Goal: Find specific page/section: Find specific page/section

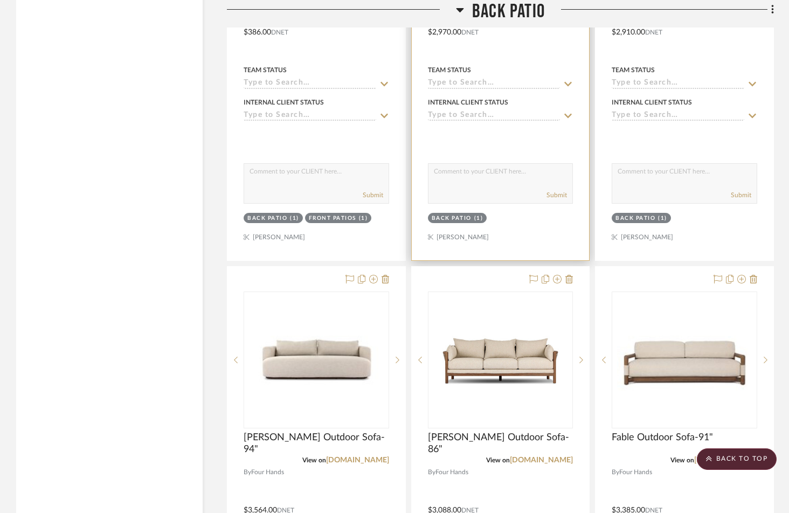
scroll to position [2562, 0]
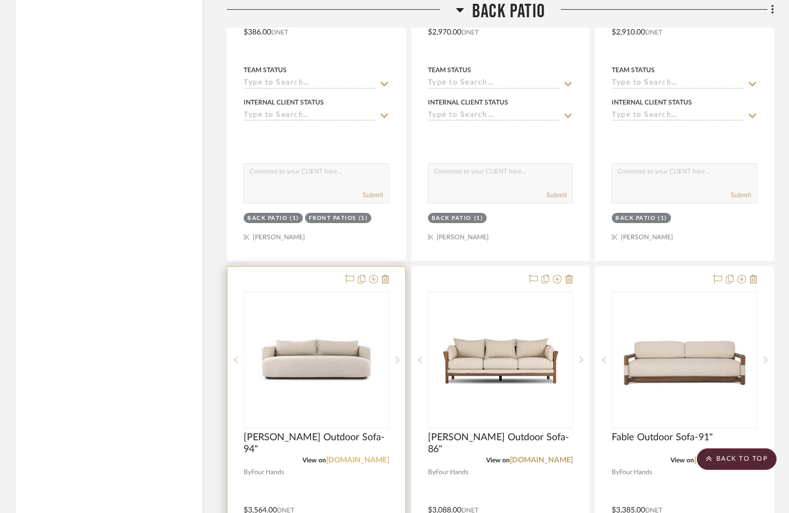
click at [362, 457] on link "[DOMAIN_NAME]" at bounding box center [357, 461] width 63 height 8
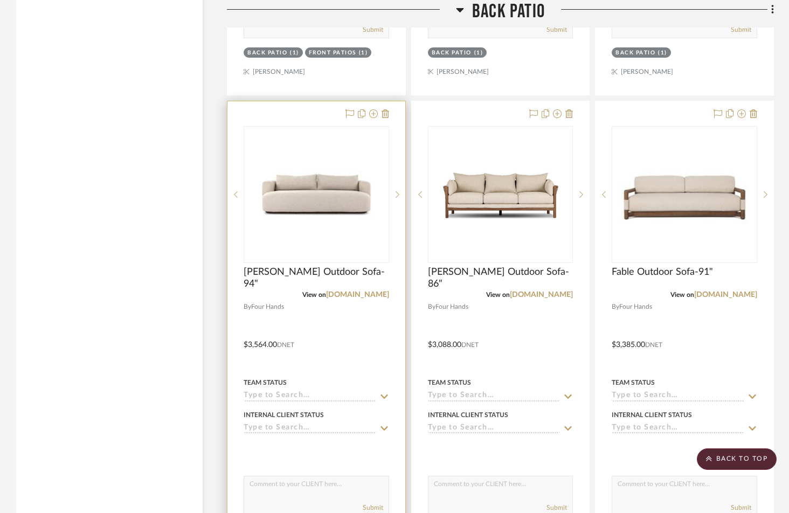
scroll to position [2665, 0]
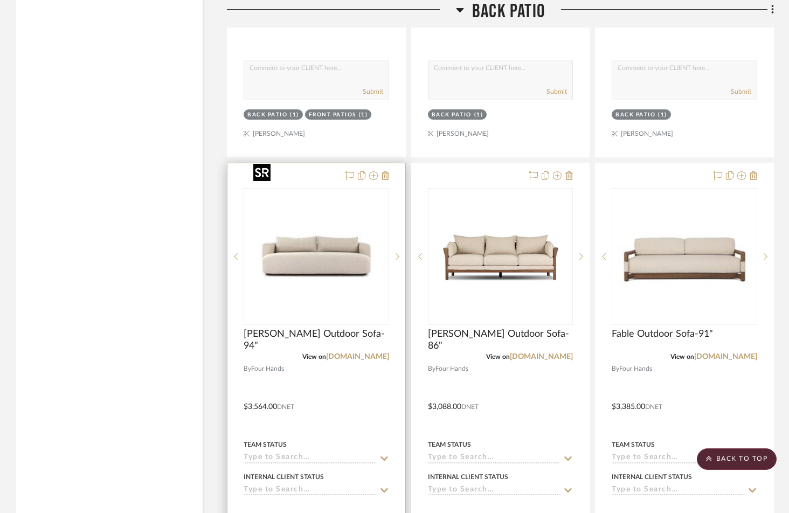
click at [321, 230] on img "0" at bounding box center [316, 256] width 135 height 135
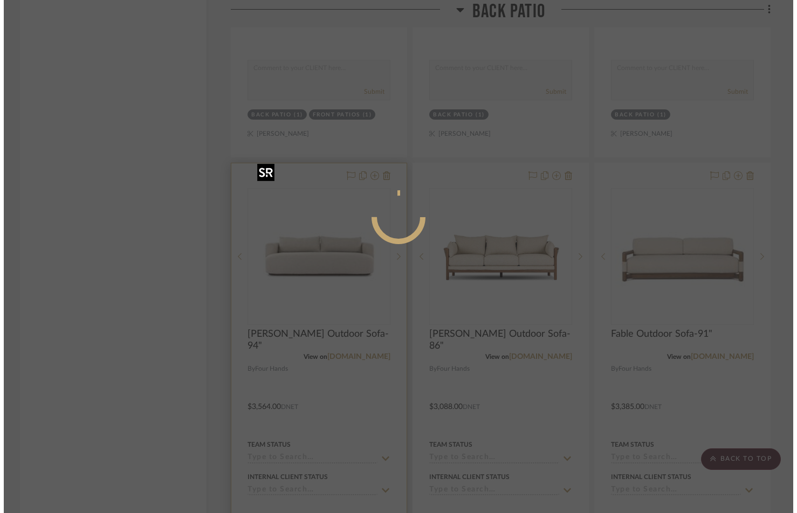
scroll to position [0, 0]
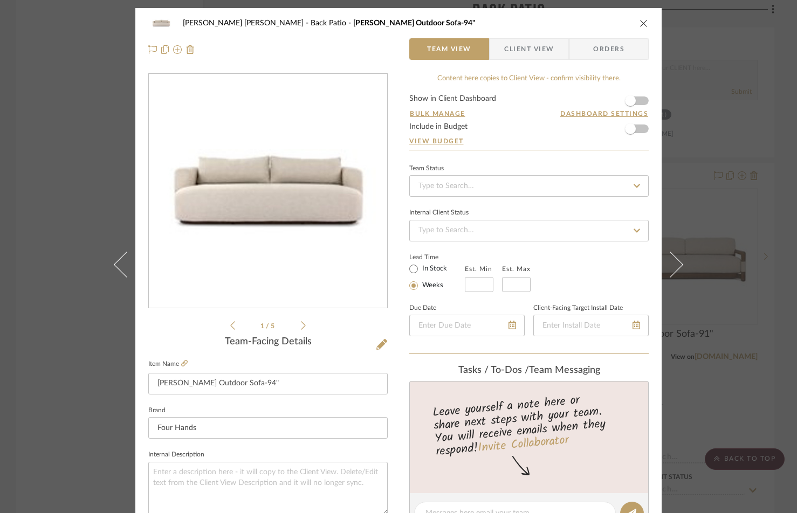
click at [301, 322] on icon at bounding box center [303, 326] width 5 height 10
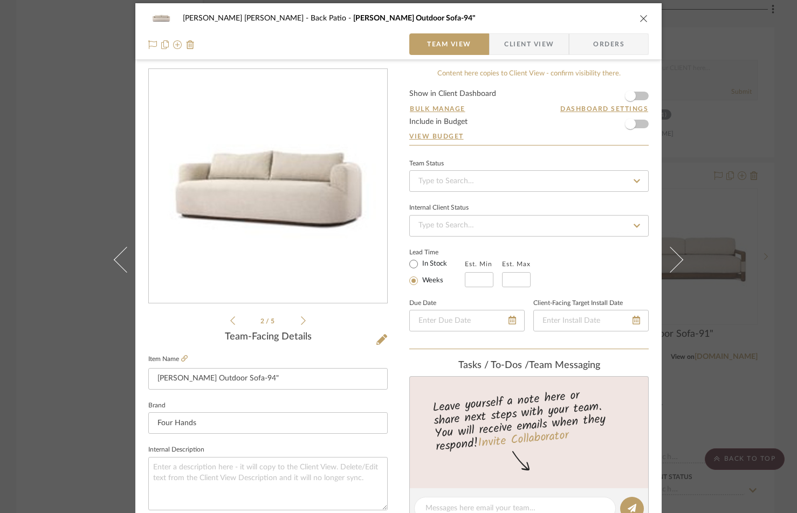
click at [301, 322] on icon at bounding box center [303, 321] width 5 height 10
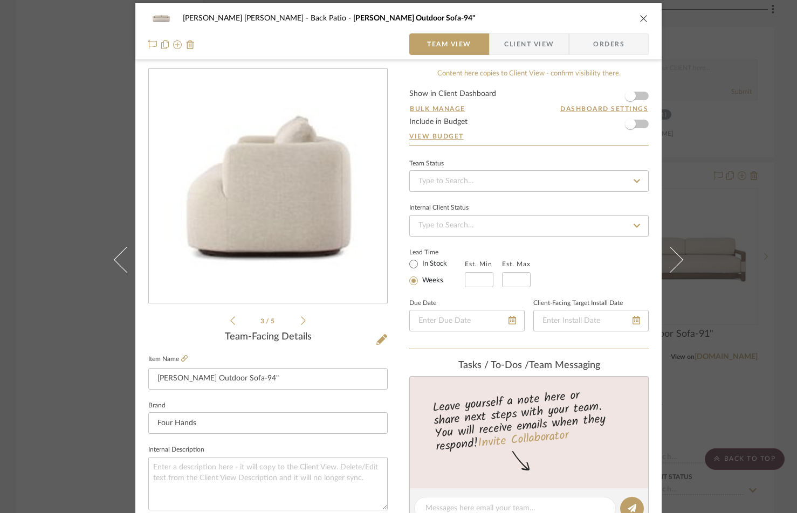
click at [301, 322] on icon at bounding box center [303, 321] width 5 height 10
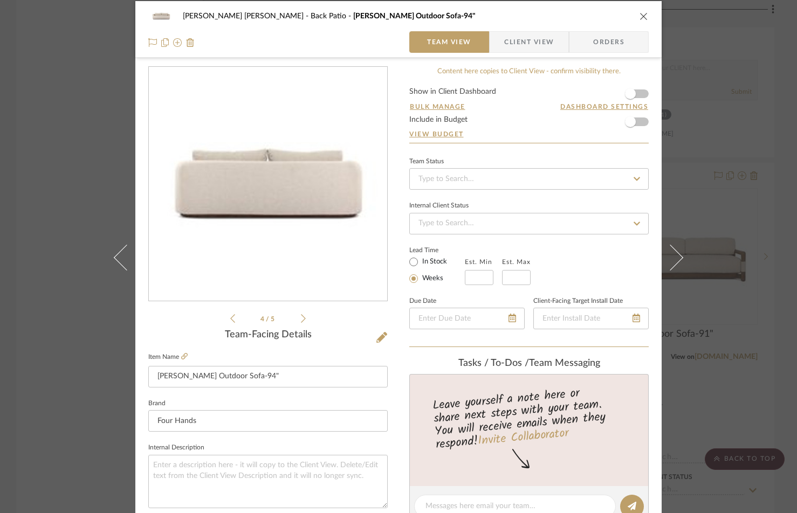
click at [298, 322] on ul "4 / 5" at bounding box center [267, 318] width 75 height 13
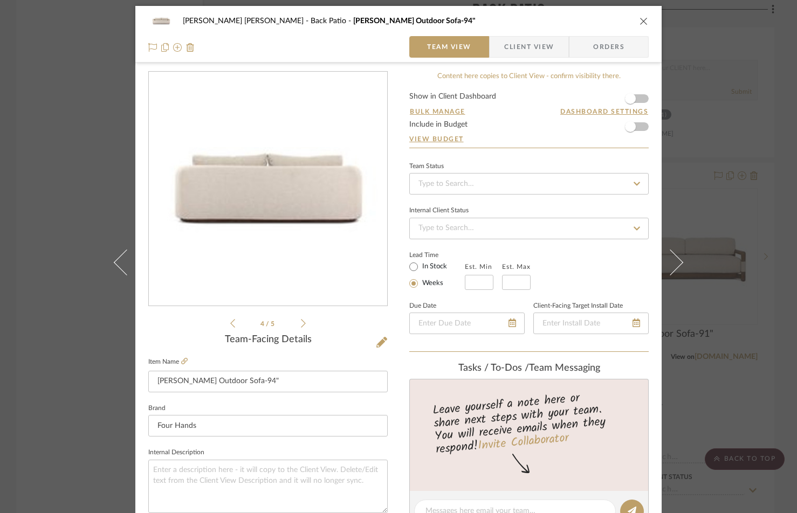
click at [640, 18] on icon "close" at bounding box center [644, 21] width 9 height 9
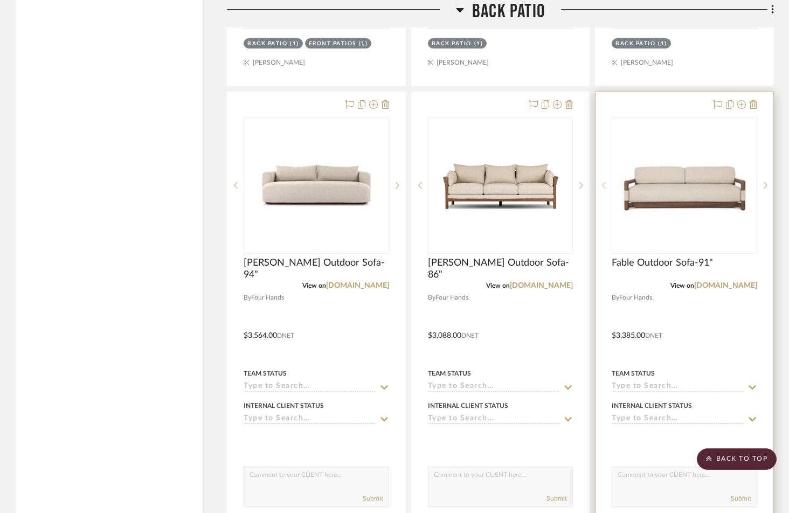
scroll to position [2737, 0]
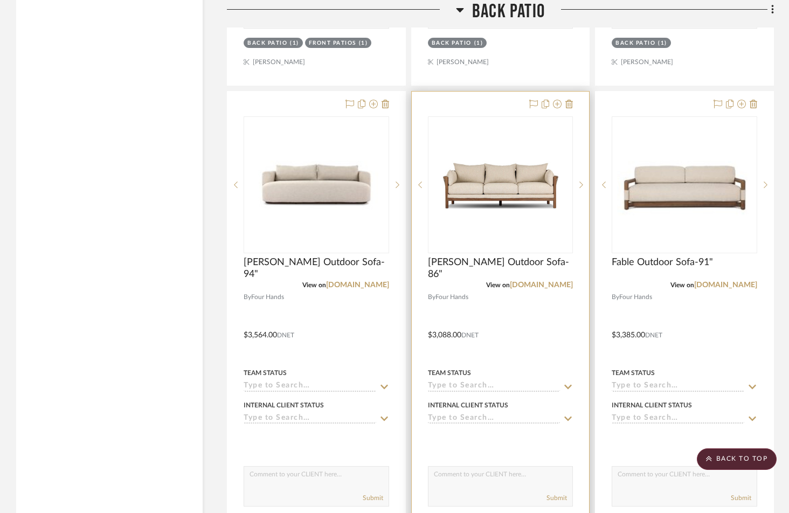
click at [485, 184] on img "0" at bounding box center [500, 185] width 135 height 135
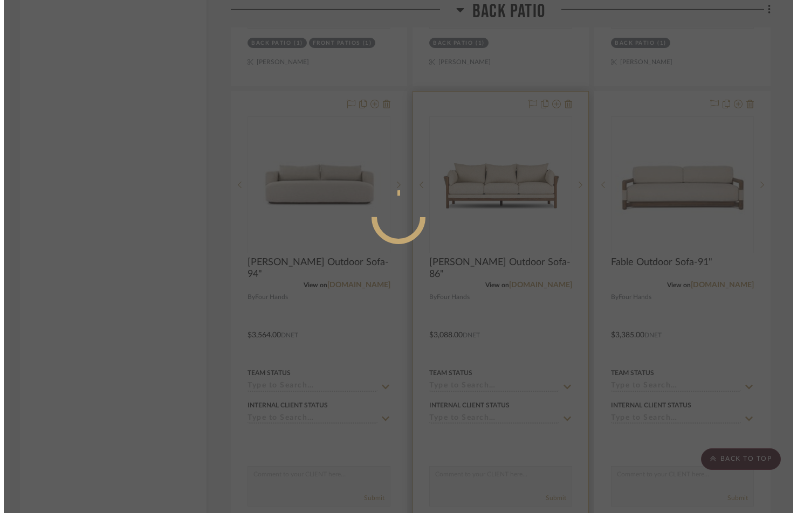
scroll to position [0, 0]
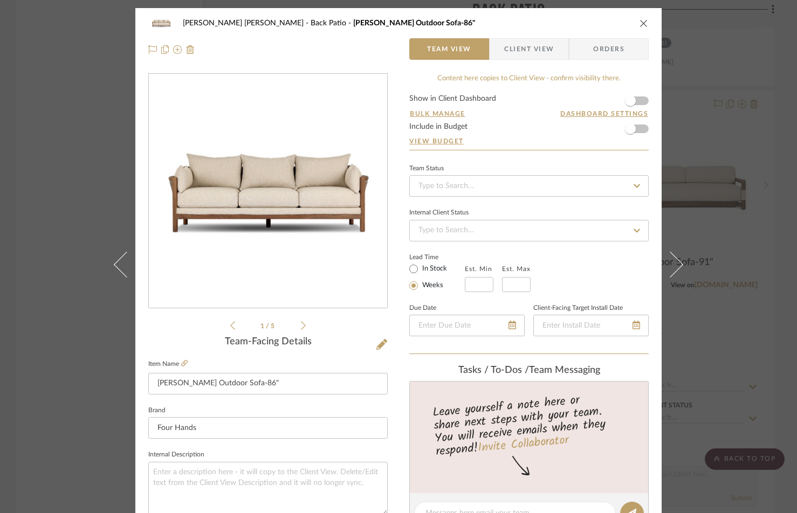
click at [301, 324] on icon at bounding box center [303, 326] width 5 height 10
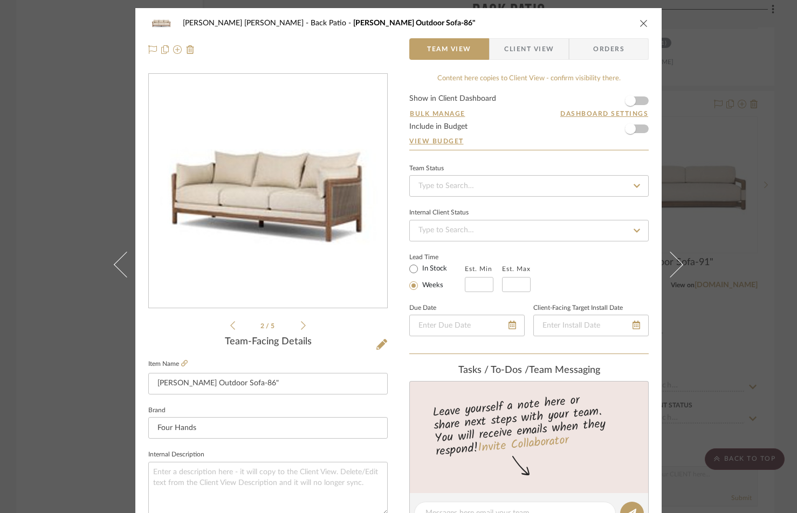
click at [301, 324] on icon at bounding box center [303, 326] width 5 height 10
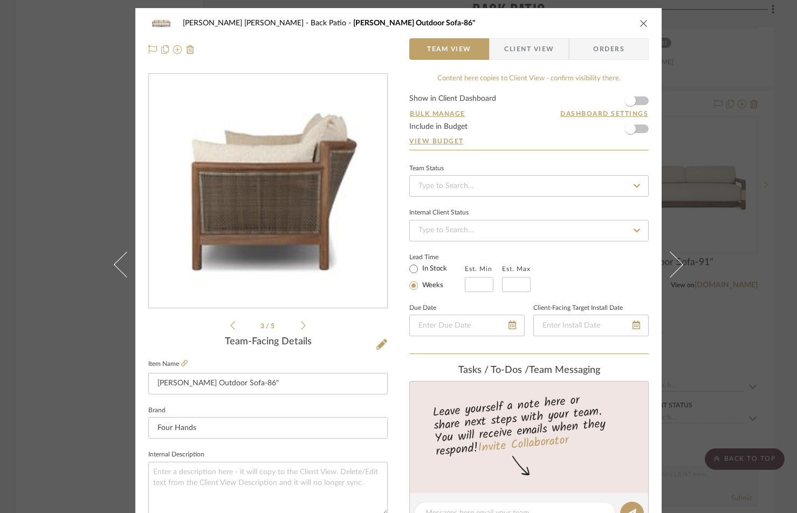
click at [301, 324] on icon at bounding box center [303, 326] width 5 height 10
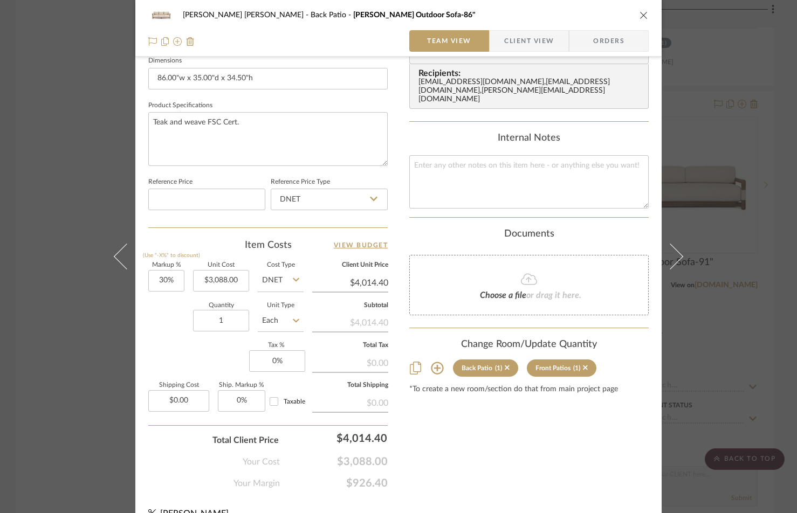
scroll to position [489, 0]
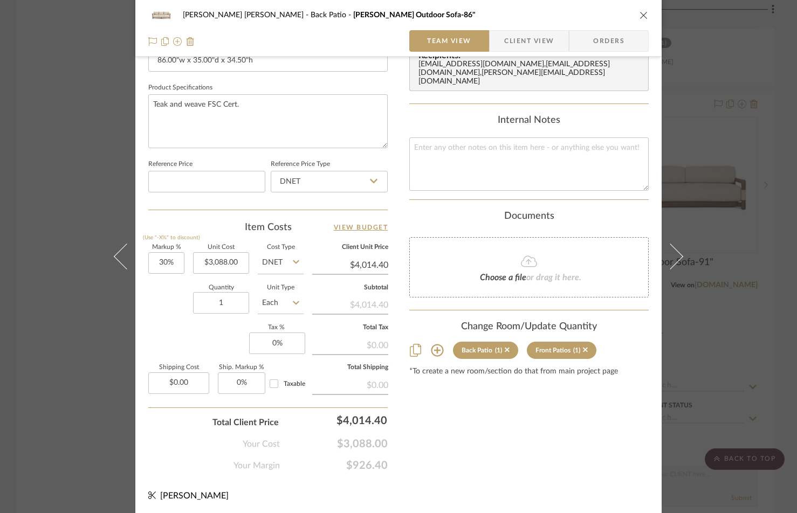
drag, startPoint x: 638, startPoint y: 10, endPoint x: 690, endPoint y: 80, distance: 87.5
click at [638, 10] on div "[PERSON_NAME] [PERSON_NAME] Back [PERSON_NAME] Outdoor Sofa-86"" at bounding box center [398, 15] width 500 height 22
click at [640, 12] on icon "close" at bounding box center [644, 15] width 9 height 9
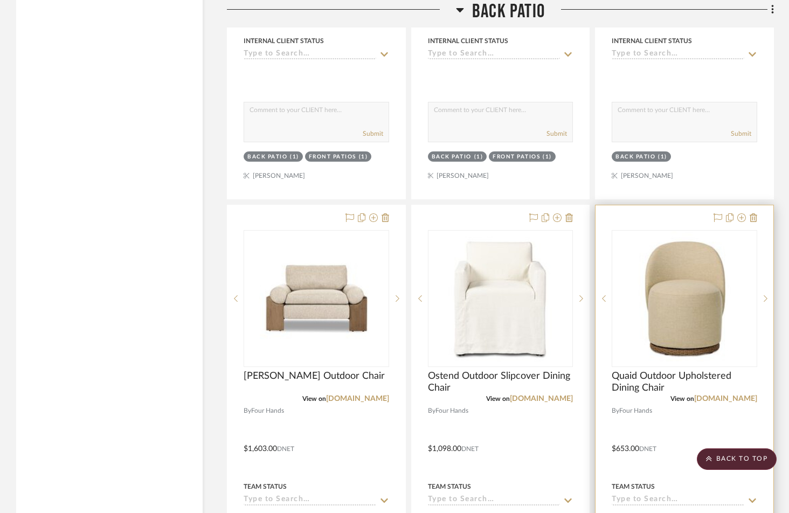
scroll to position [3100, 0]
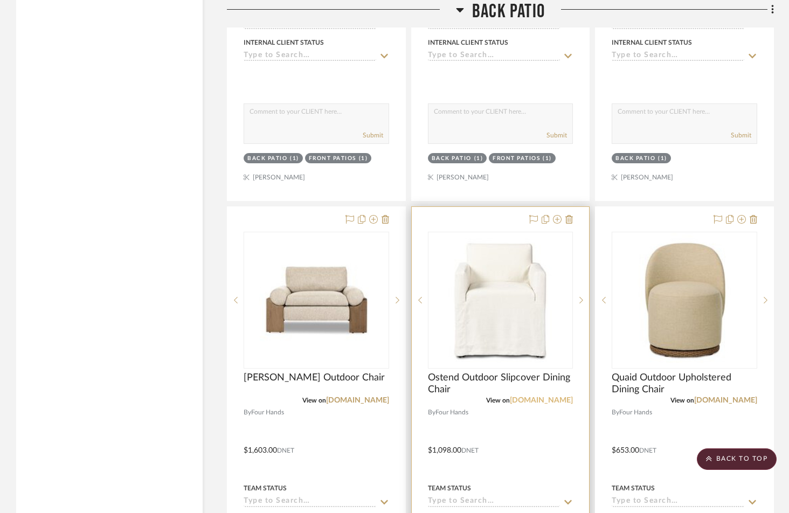
click at [546, 397] on link "[DOMAIN_NAME]" at bounding box center [541, 401] width 63 height 8
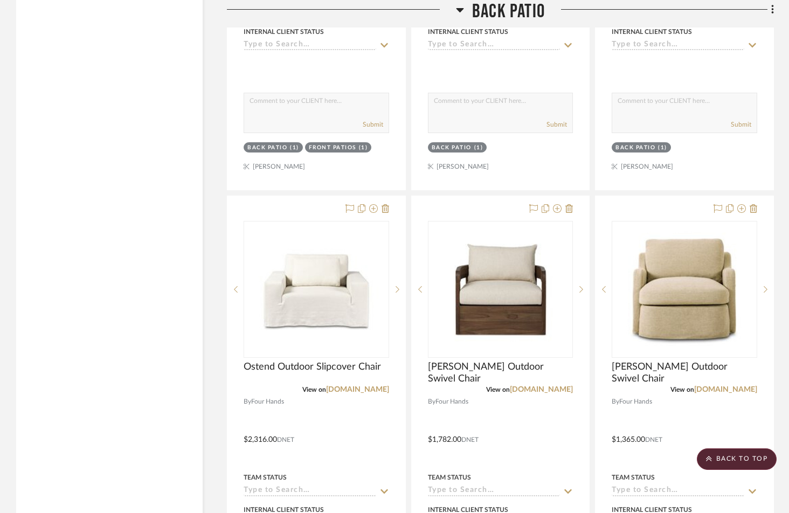
scroll to position [3573, 0]
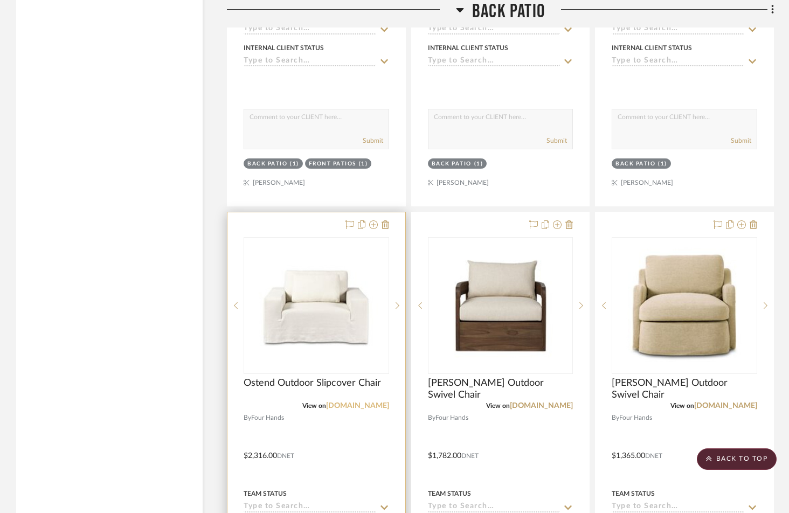
click at [349, 402] on link "[DOMAIN_NAME]" at bounding box center [357, 406] width 63 height 8
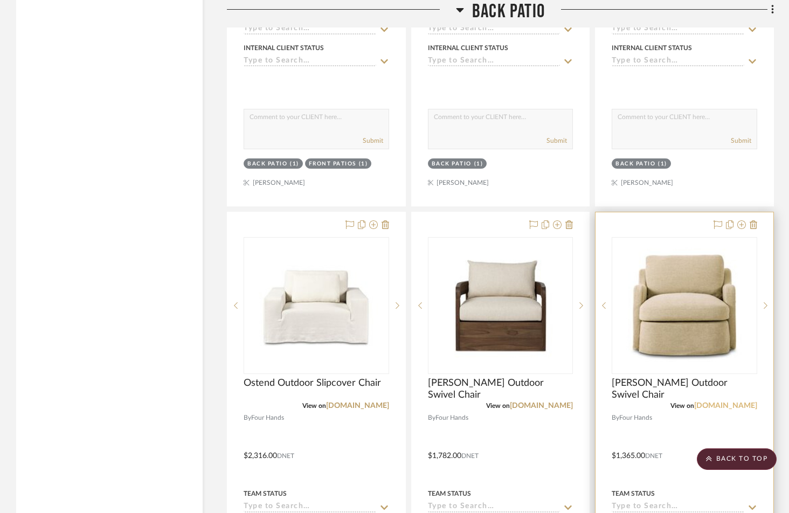
click at [734, 402] on link "[DOMAIN_NAME]" at bounding box center [726, 406] width 63 height 8
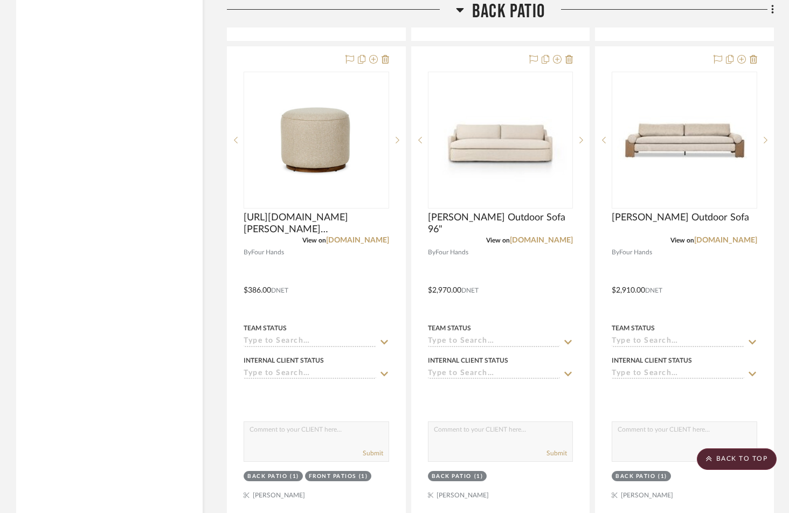
scroll to position [2303, 0]
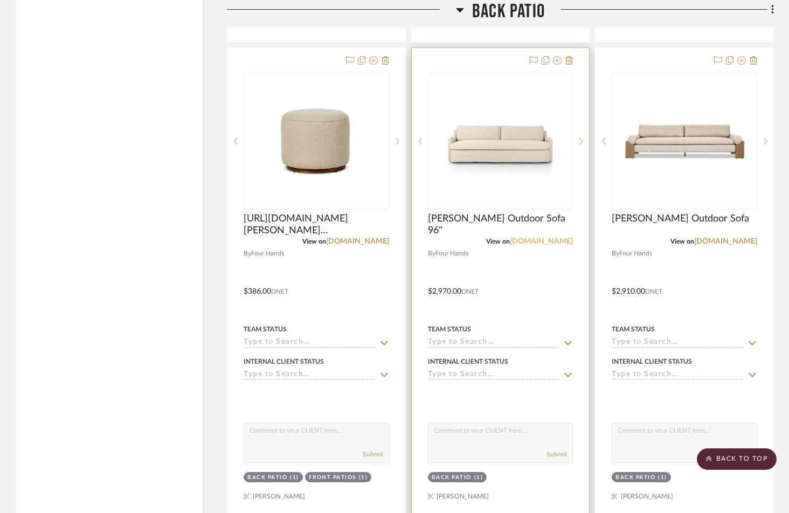
click at [540, 238] on link "[DOMAIN_NAME]" at bounding box center [541, 242] width 63 height 8
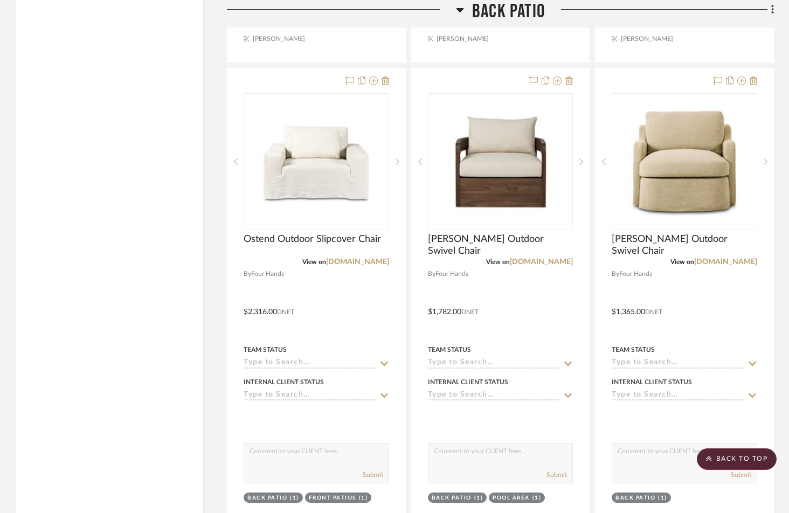
scroll to position [3716, 0]
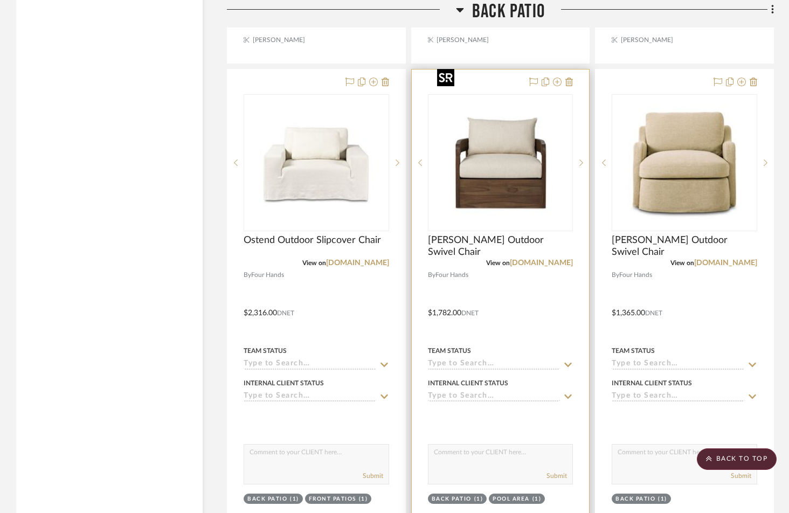
click at [500, 139] on img "0" at bounding box center [500, 162] width 135 height 135
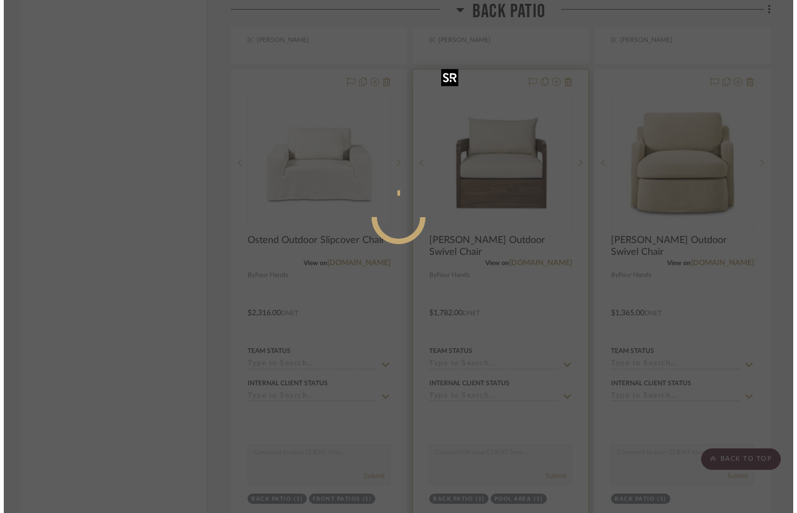
scroll to position [0, 0]
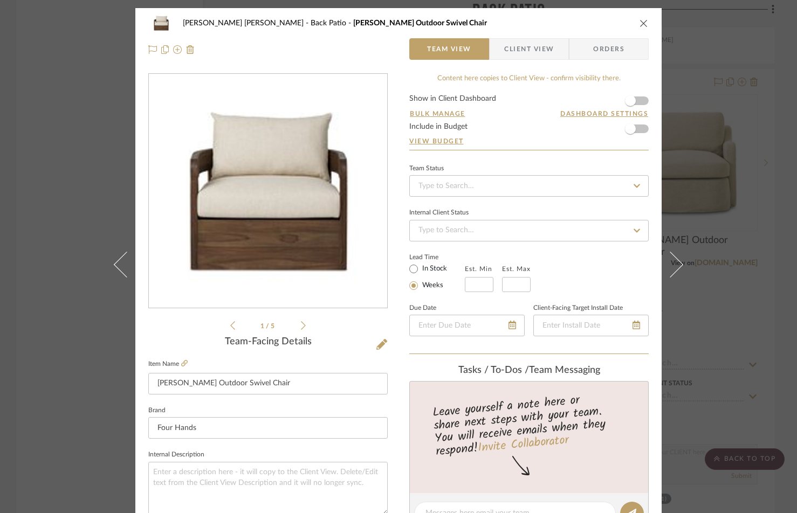
drag, startPoint x: 641, startPoint y: 20, endPoint x: 589, endPoint y: 136, distance: 127.0
click at [641, 20] on icon "close" at bounding box center [644, 23] width 9 height 9
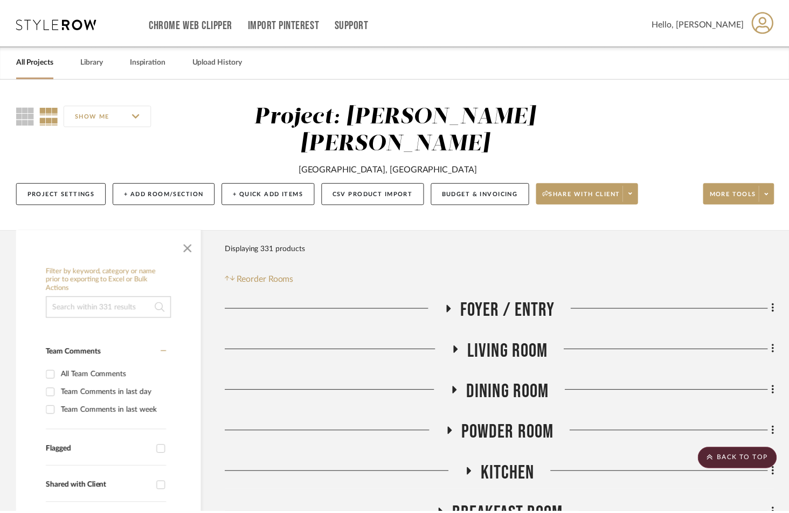
scroll to position [3716, 0]
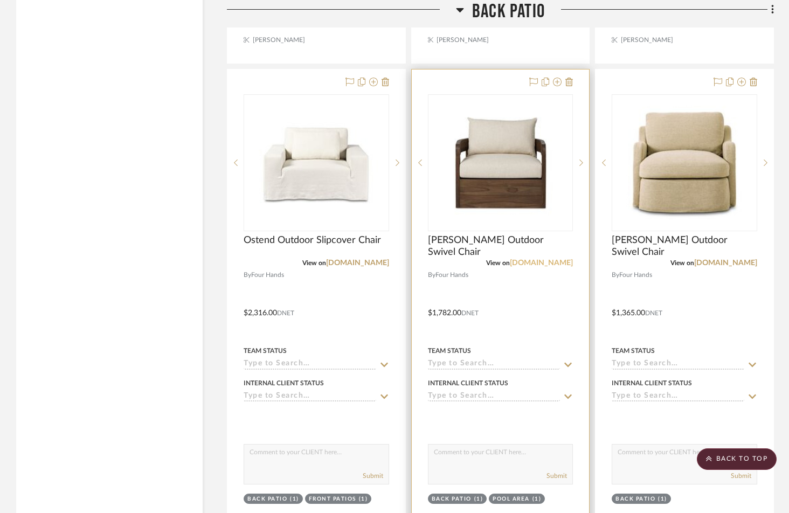
click at [544, 259] on link "[DOMAIN_NAME]" at bounding box center [541, 263] width 63 height 8
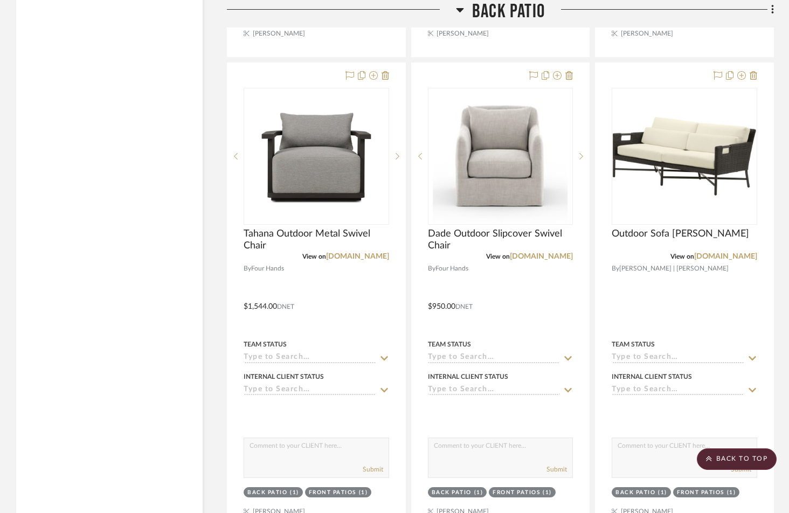
scroll to position [4202, 0]
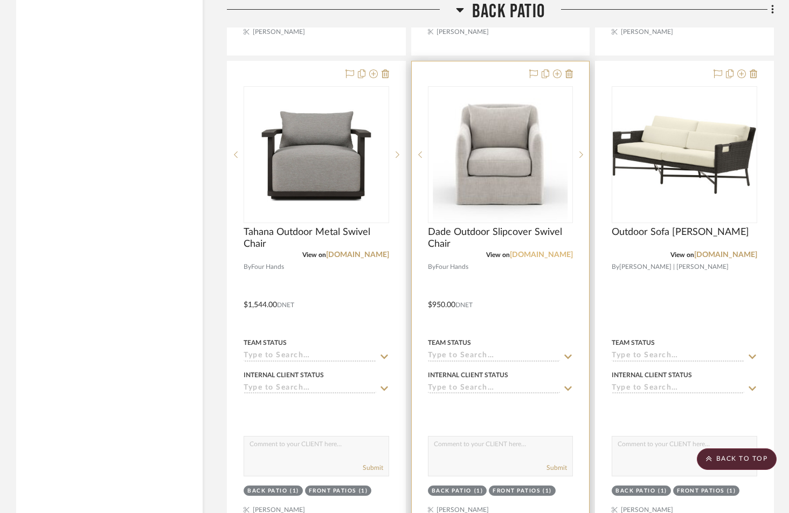
click at [553, 251] on link "[DOMAIN_NAME]" at bounding box center [541, 255] width 63 height 8
click at [552, 251] on link "[DOMAIN_NAME]" at bounding box center [541, 255] width 63 height 8
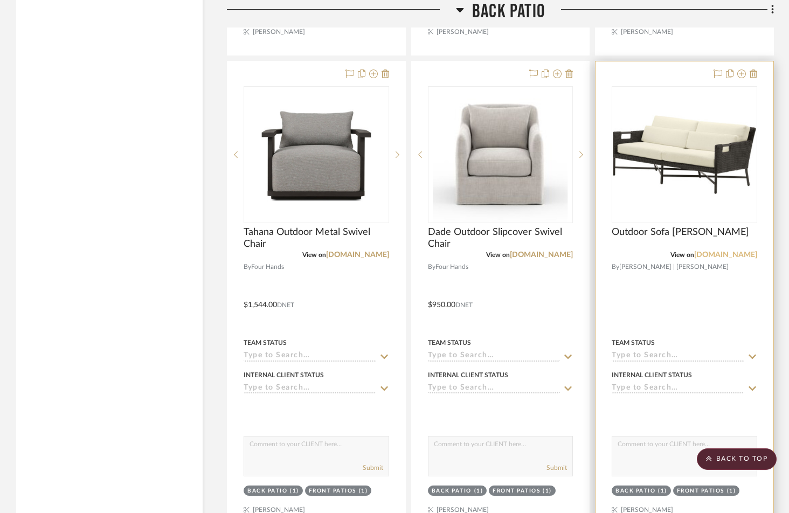
click at [730, 251] on link "[DOMAIN_NAME]" at bounding box center [726, 255] width 63 height 8
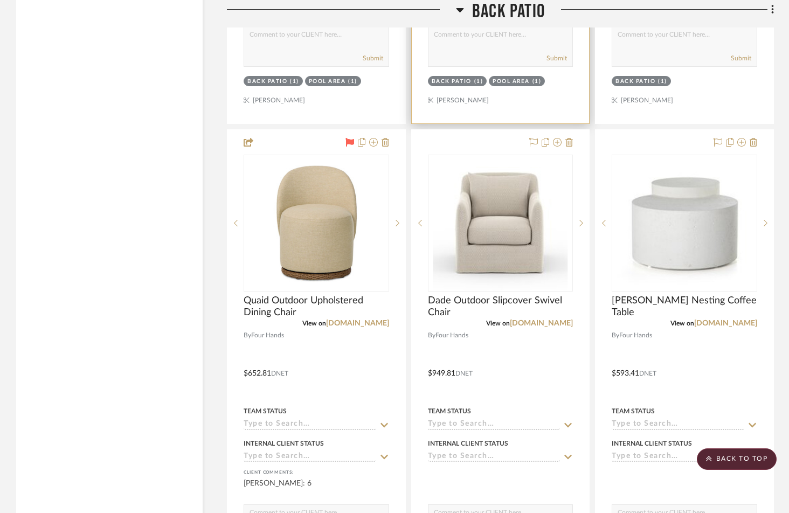
scroll to position [5057, 0]
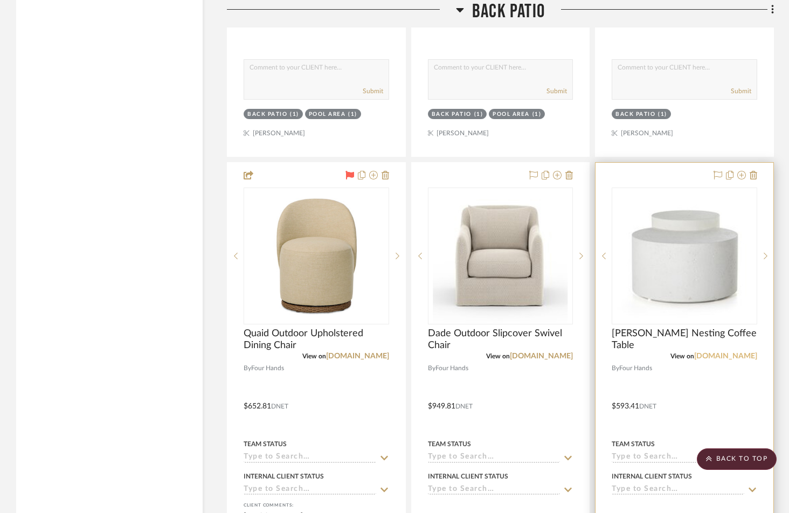
click at [735, 353] on link "[DOMAIN_NAME]" at bounding box center [726, 357] width 63 height 8
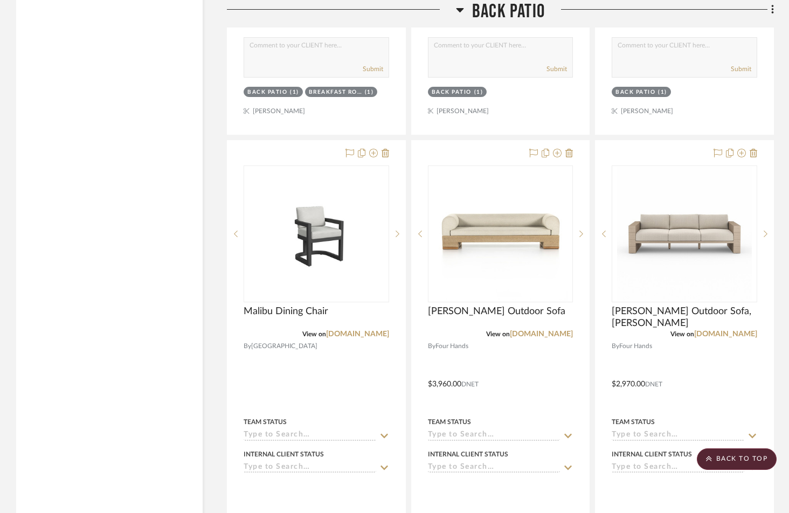
scroll to position [8430, 0]
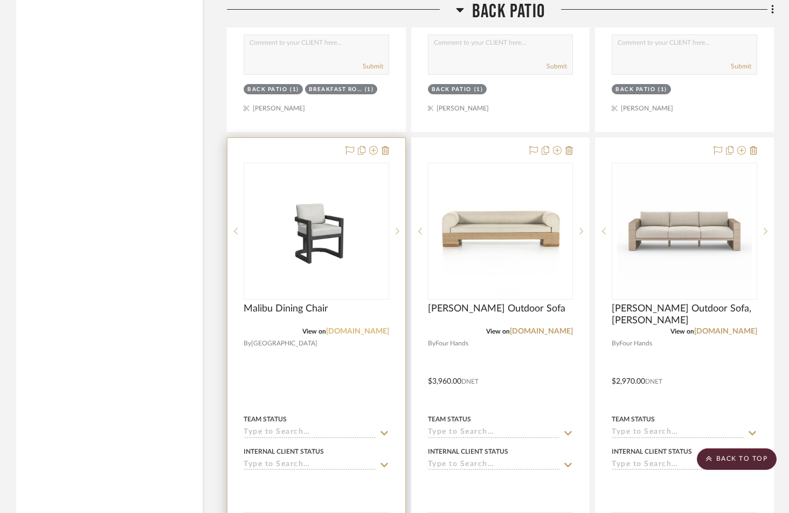
click at [349, 328] on link "[DOMAIN_NAME]" at bounding box center [357, 332] width 63 height 8
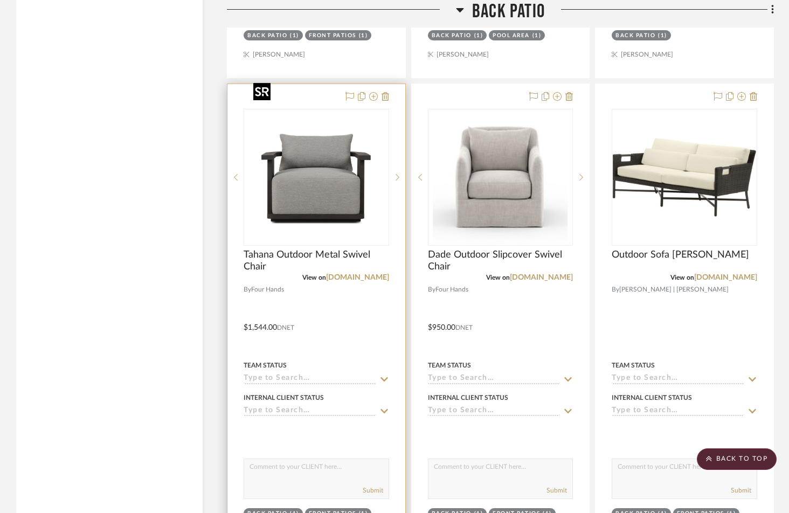
scroll to position [4180, 0]
click at [365, 273] on link "[DOMAIN_NAME]" at bounding box center [357, 277] width 63 height 8
click at [316, 166] on img "0" at bounding box center [316, 176] width 135 height 135
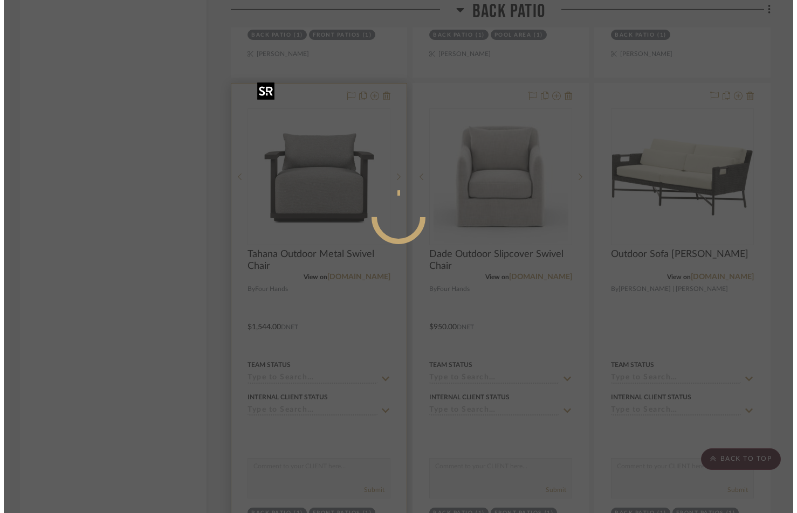
scroll to position [0, 0]
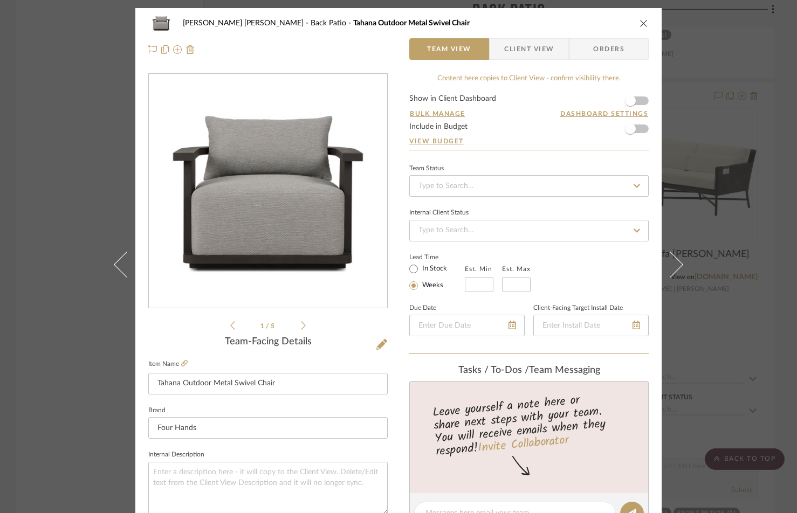
click at [301, 327] on icon at bounding box center [303, 325] width 5 height 9
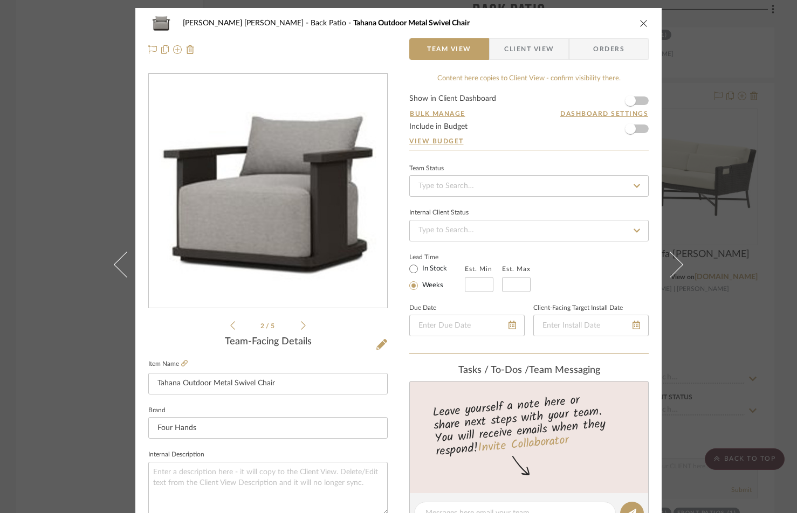
click at [640, 24] on icon "close" at bounding box center [644, 23] width 9 height 9
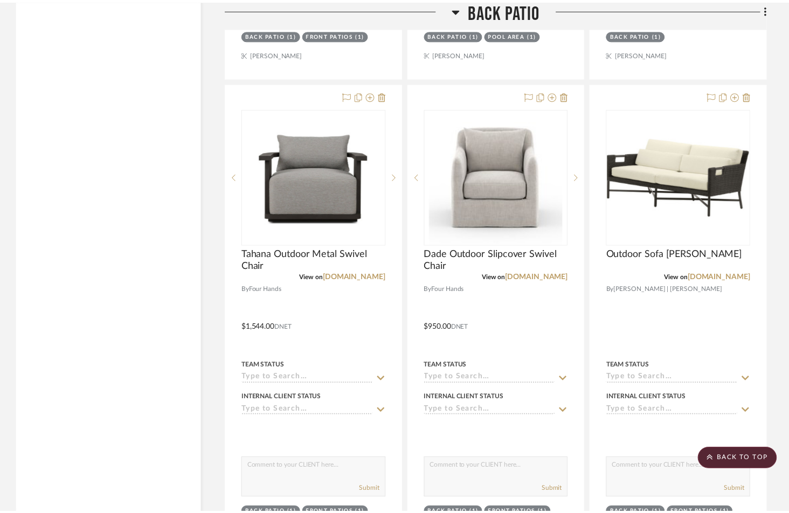
scroll to position [4180, 0]
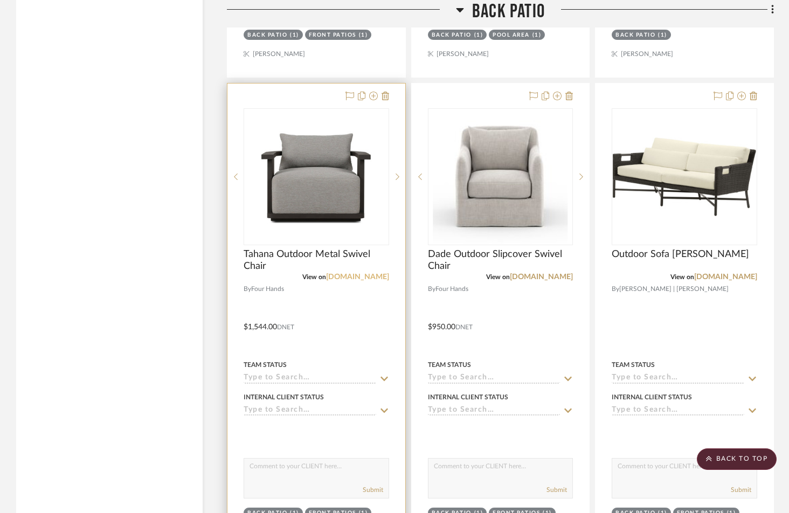
click at [365, 273] on link "[DOMAIN_NAME]" at bounding box center [357, 277] width 63 height 8
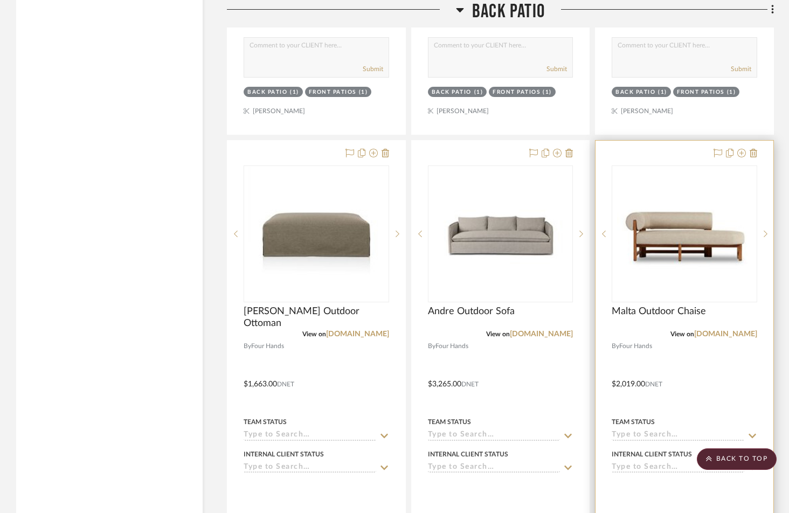
scroll to position [1731, 0]
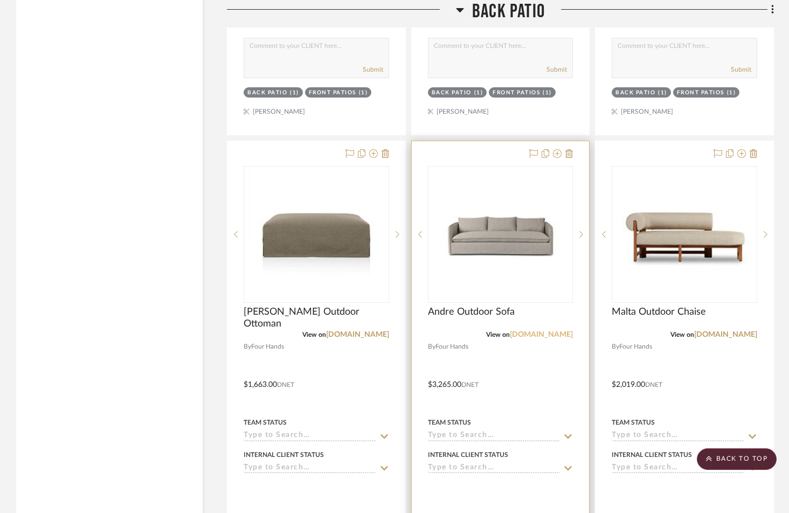
click at [556, 331] on link "[DOMAIN_NAME]" at bounding box center [541, 335] width 63 height 8
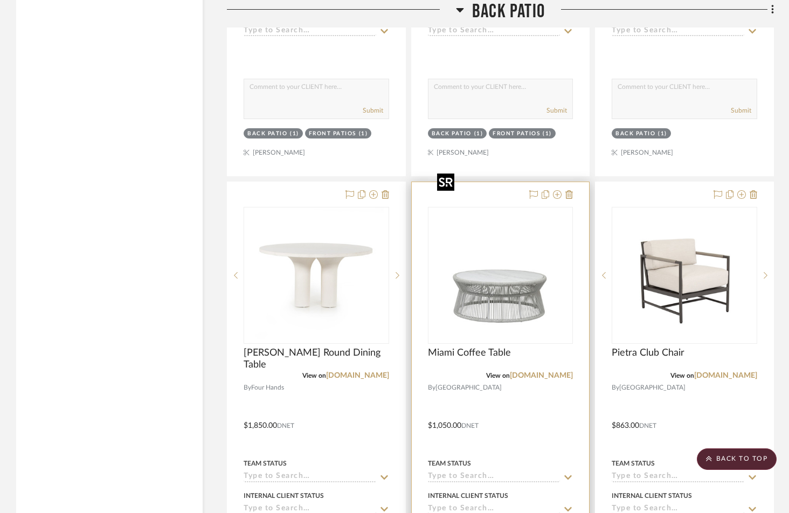
scroll to position [10775, 0]
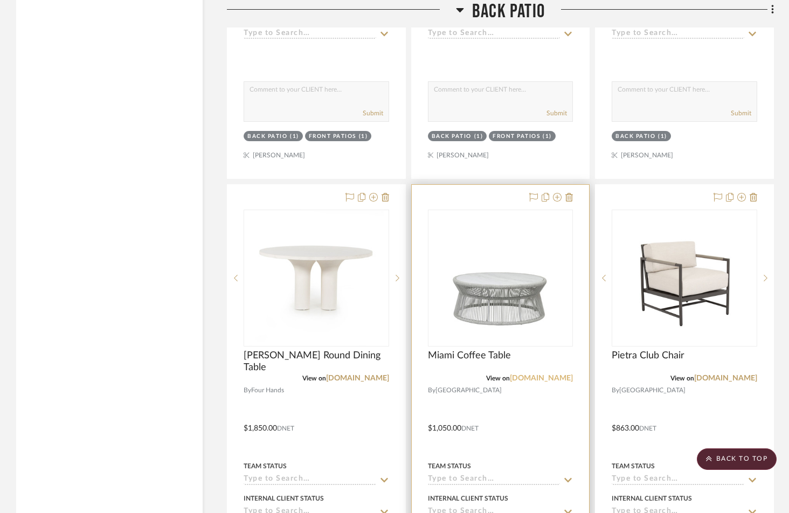
click at [542, 375] on link "[DOMAIN_NAME]" at bounding box center [541, 379] width 63 height 8
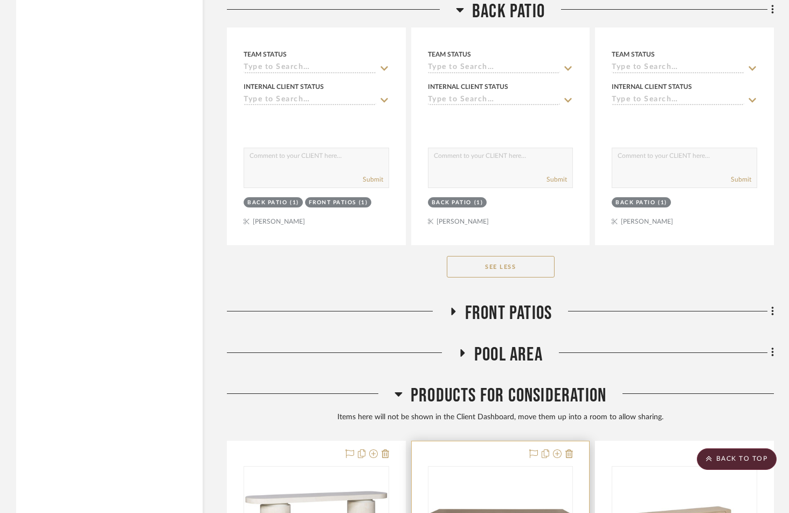
scroll to position [11662, 0]
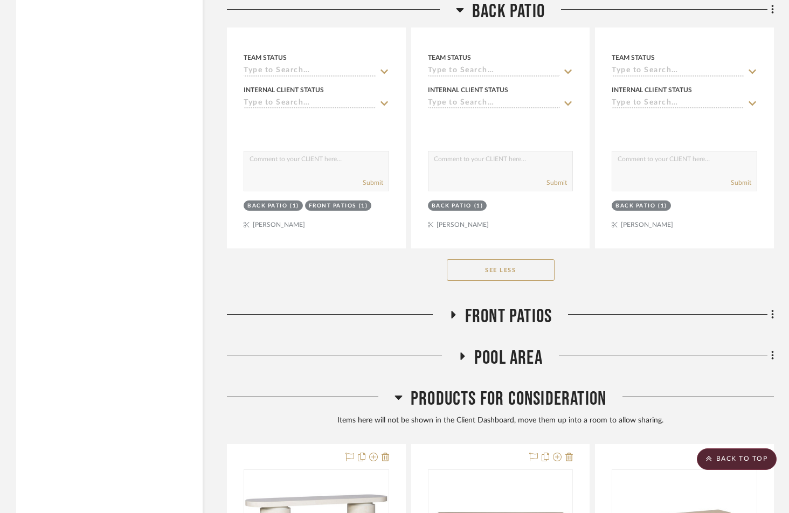
click at [506, 259] on button "See Less" at bounding box center [501, 270] width 108 height 22
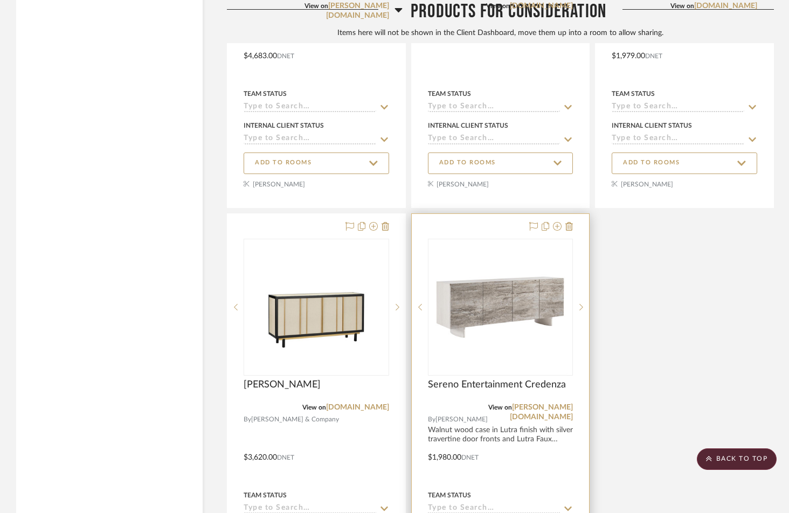
scroll to position [3122, 0]
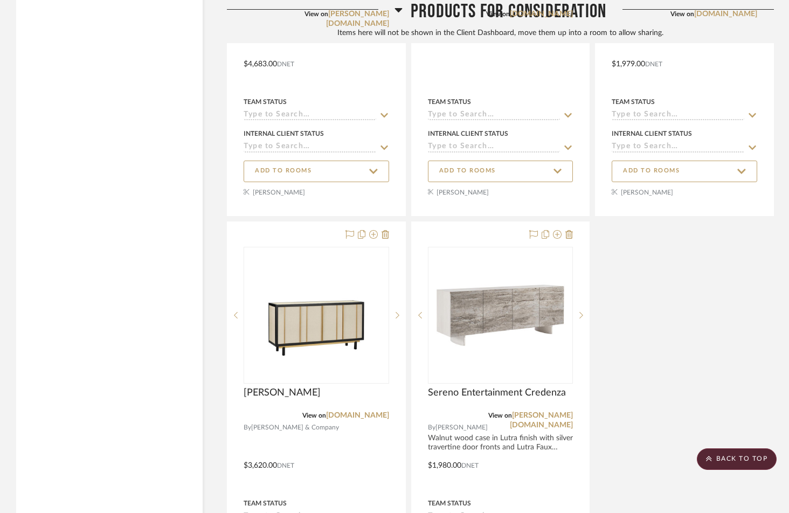
click at [399, 10] on icon at bounding box center [399, 10] width 8 height 4
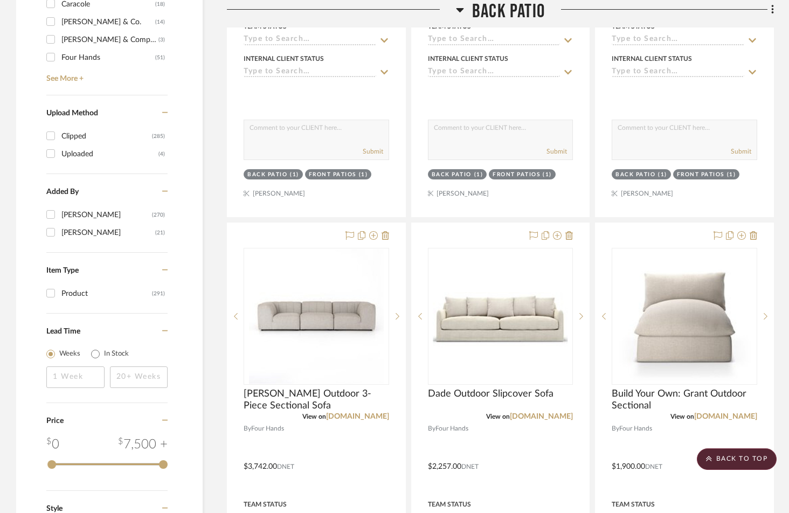
scroll to position [1213, 0]
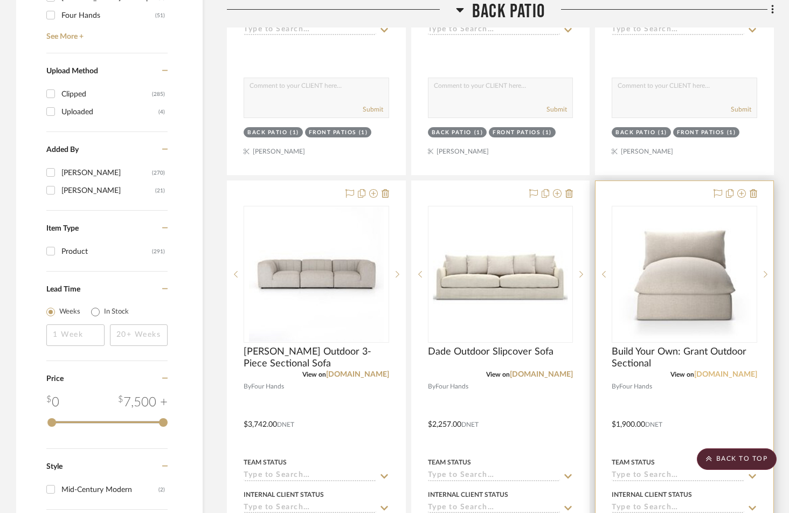
click at [727, 371] on link "[DOMAIN_NAME]" at bounding box center [726, 375] width 63 height 8
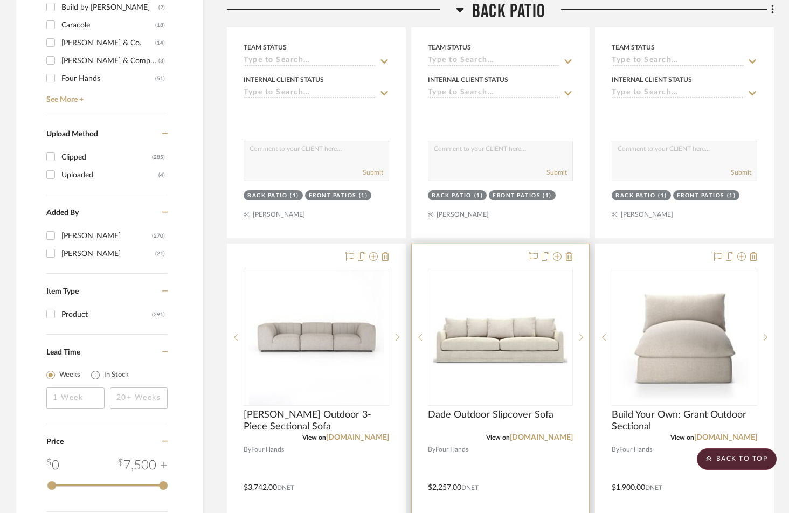
scroll to position [1125, 0]
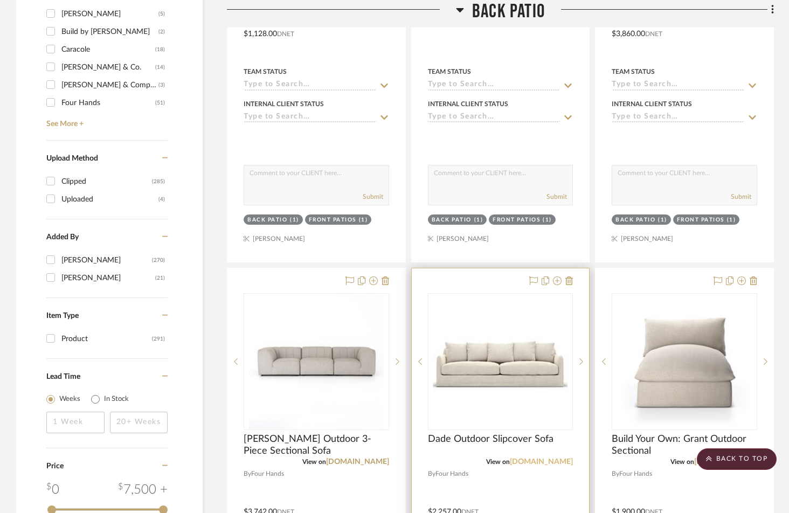
click at [542, 458] on link "[DOMAIN_NAME]" at bounding box center [541, 462] width 63 height 8
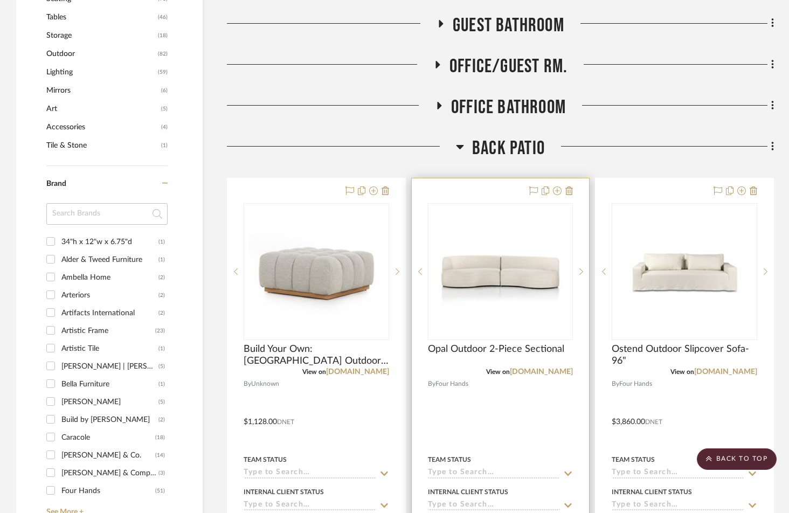
scroll to position [736, 0]
click at [545, 369] on link "[DOMAIN_NAME]" at bounding box center [541, 373] width 63 height 8
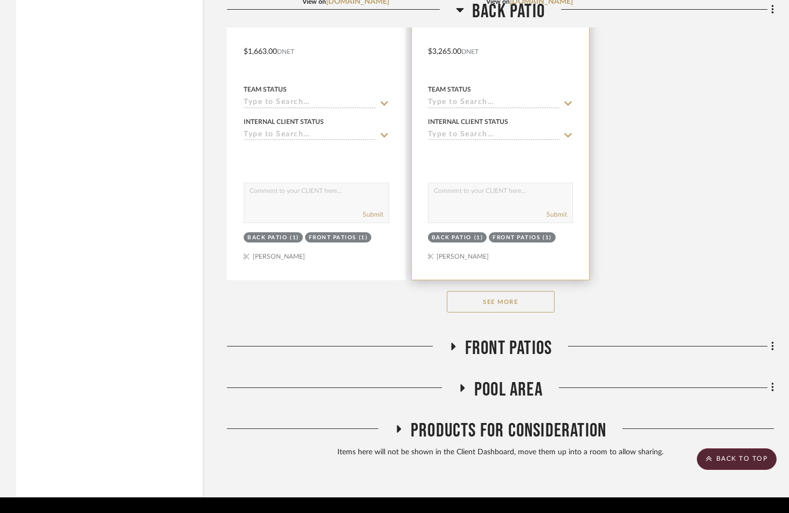
scroll to position [2068, 0]
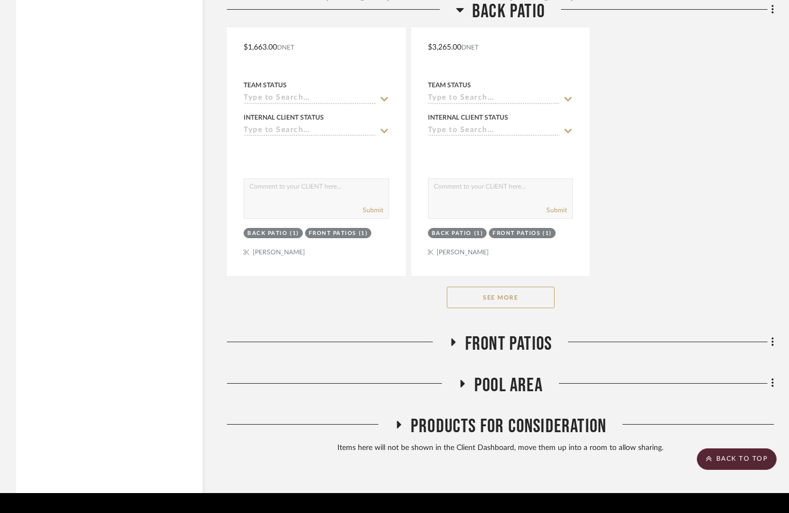
click at [507, 287] on button "See More" at bounding box center [501, 298] width 108 height 22
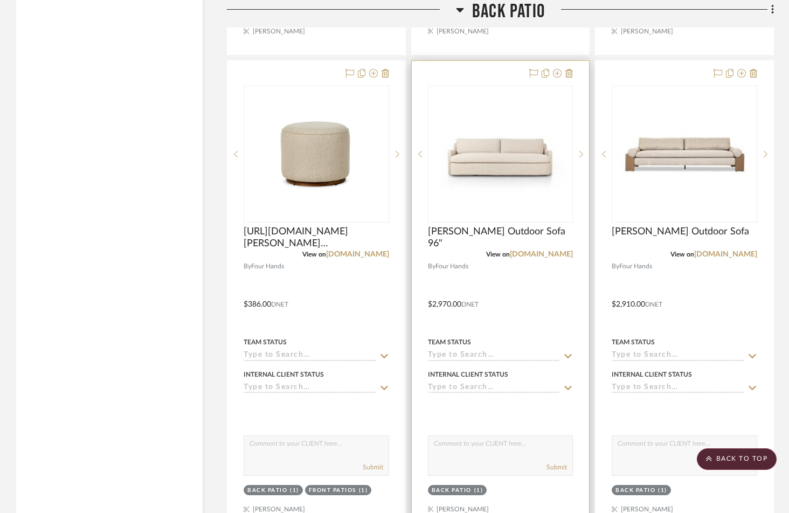
scroll to position [2210, 0]
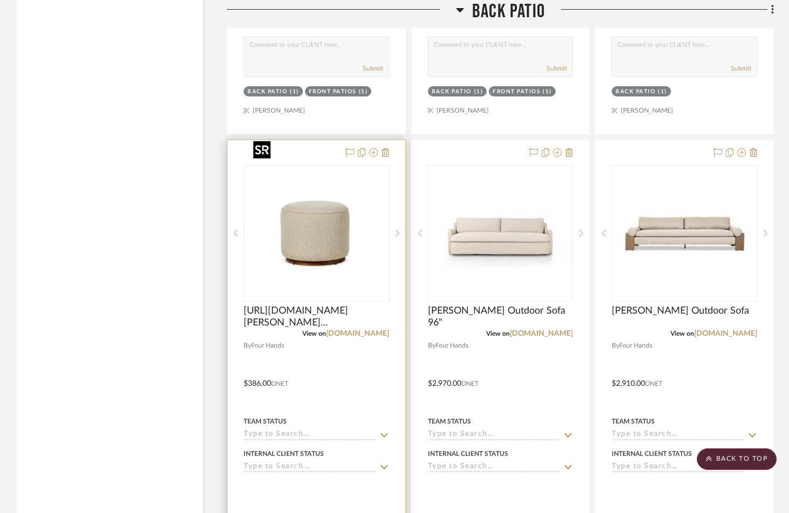
click at [0, 0] on img at bounding box center [0, 0] width 0 height 0
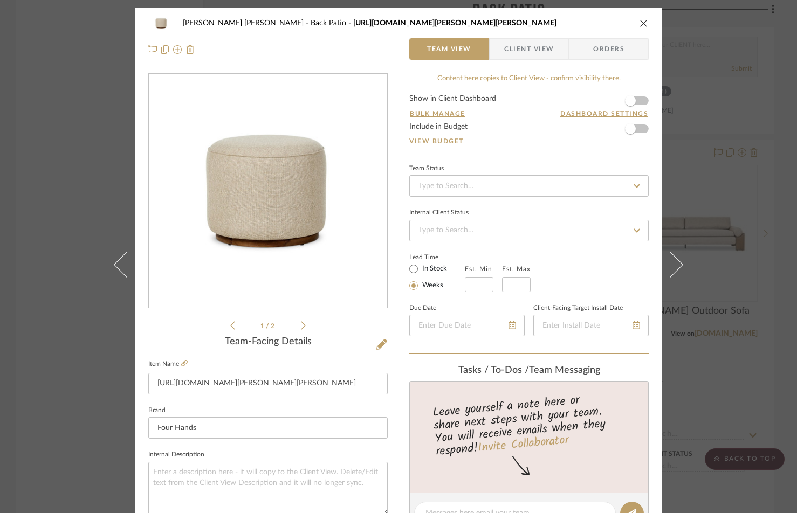
click at [641, 23] on icon "close" at bounding box center [644, 23] width 9 height 9
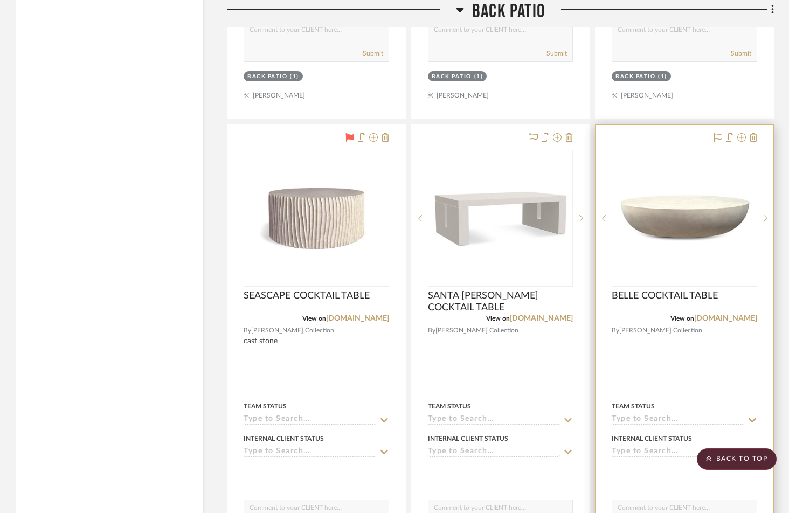
scroll to position [7002, 0]
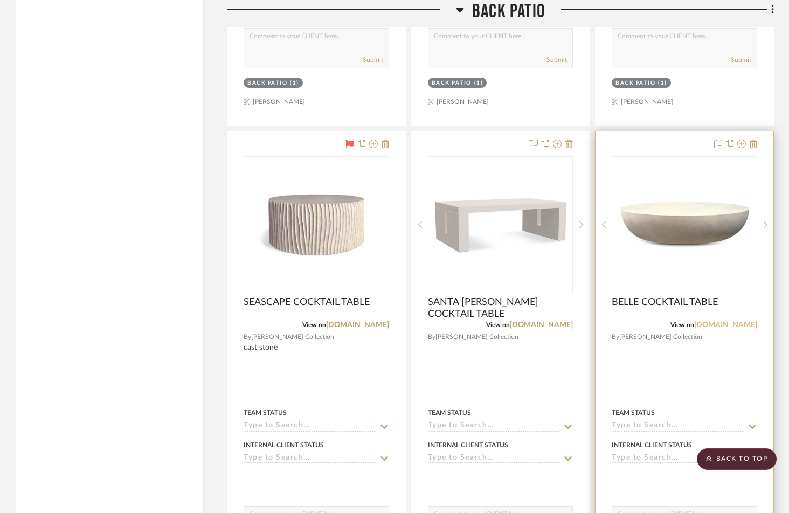
click at [713, 321] on link "[DOMAIN_NAME]" at bounding box center [726, 325] width 63 height 8
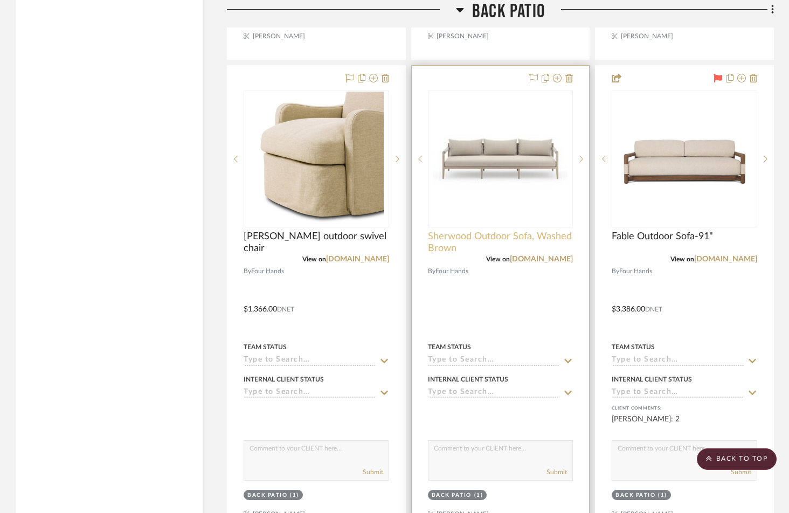
scroll to position [6108, 0]
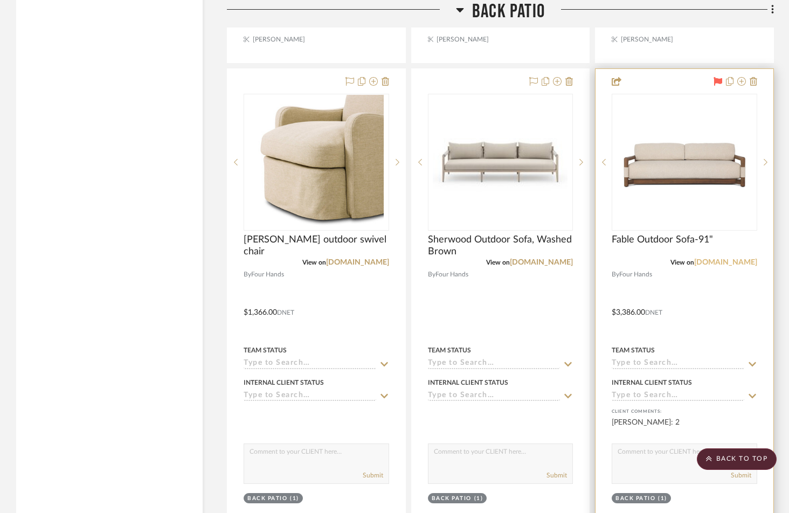
click at [729, 259] on link "[DOMAIN_NAME]" at bounding box center [726, 263] width 63 height 8
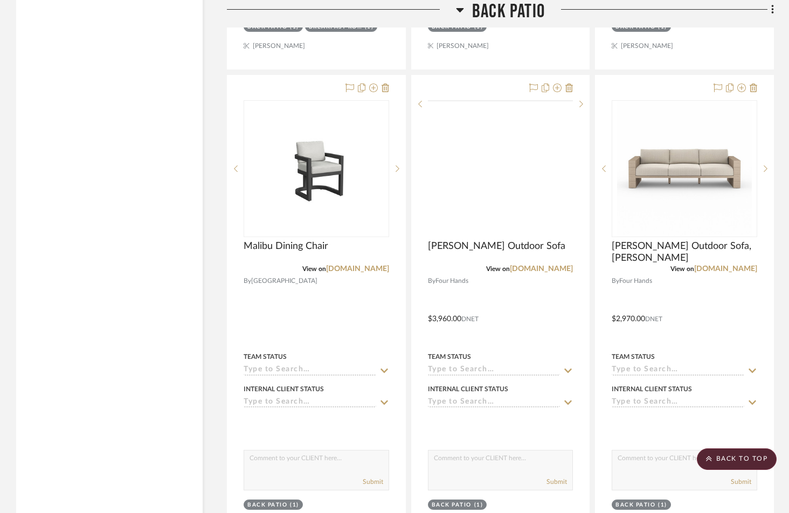
scroll to position [8502, 0]
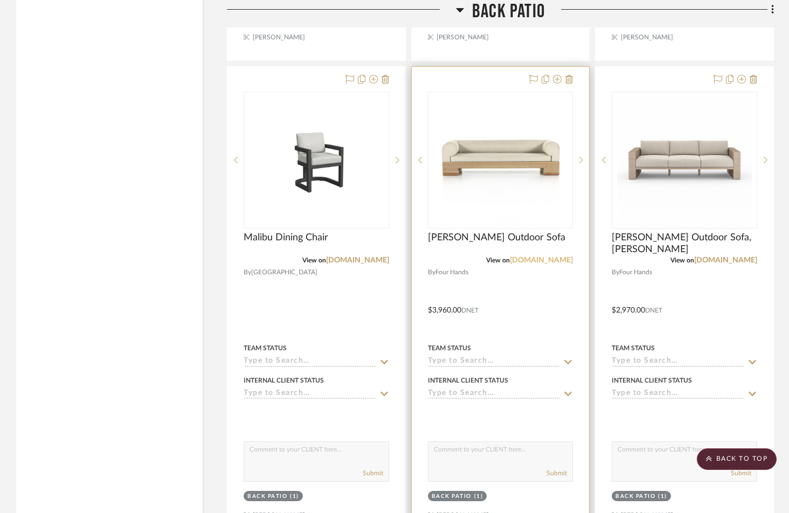
click at [553, 257] on link "[DOMAIN_NAME]" at bounding box center [541, 261] width 63 height 8
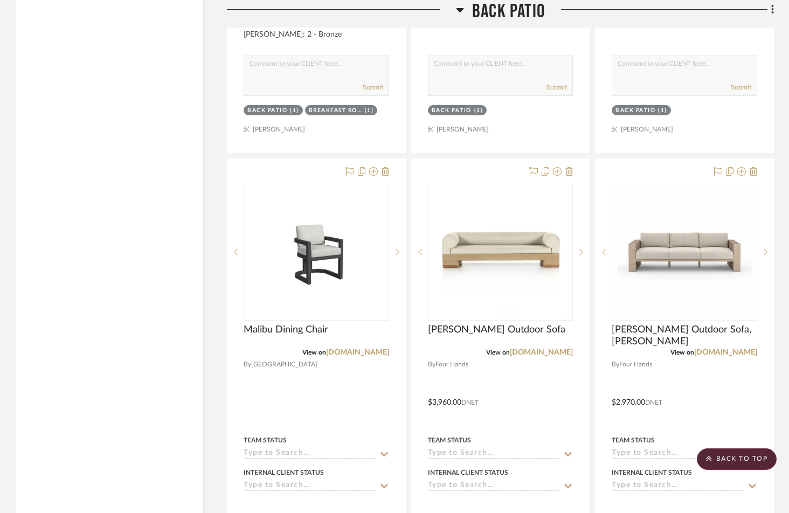
scroll to position [8408, 0]
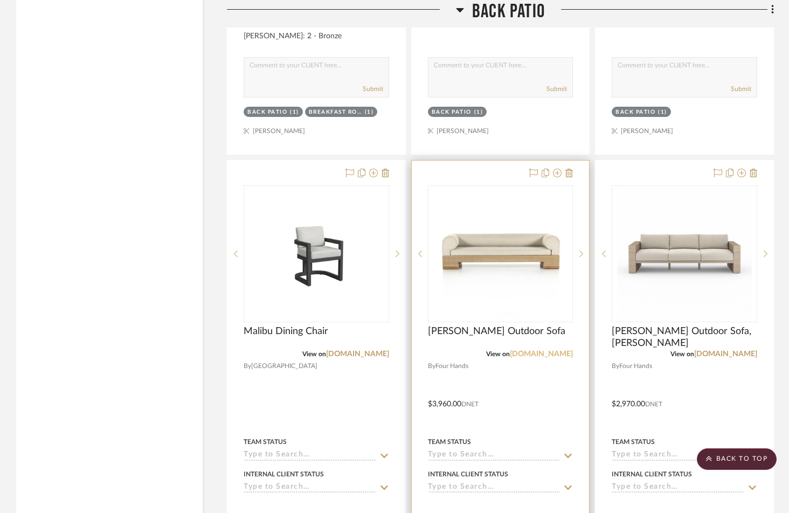
click at [551, 350] on link "[DOMAIN_NAME]" at bounding box center [541, 354] width 63 height 8
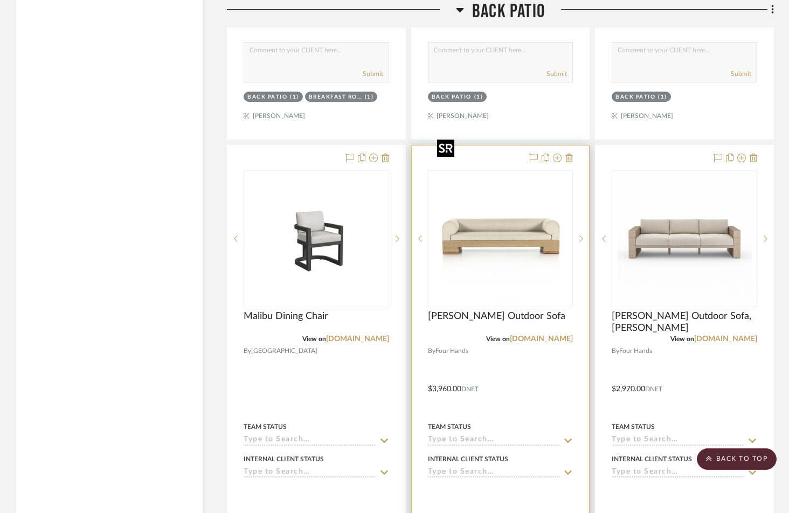
scroll to position [8429, 0]
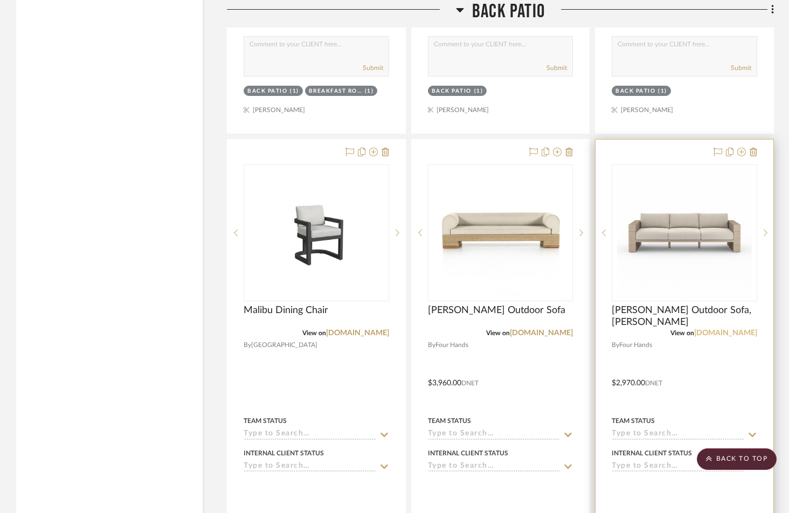
click at [725, 329] on link "[DOMAIN_NAME]" at bounding box center [726, 333] width 63 height 8
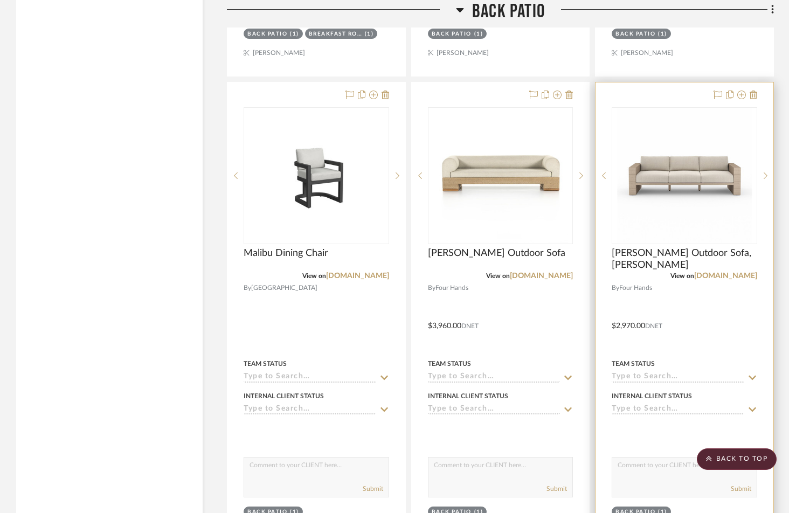
scroll to position [8466, 0]
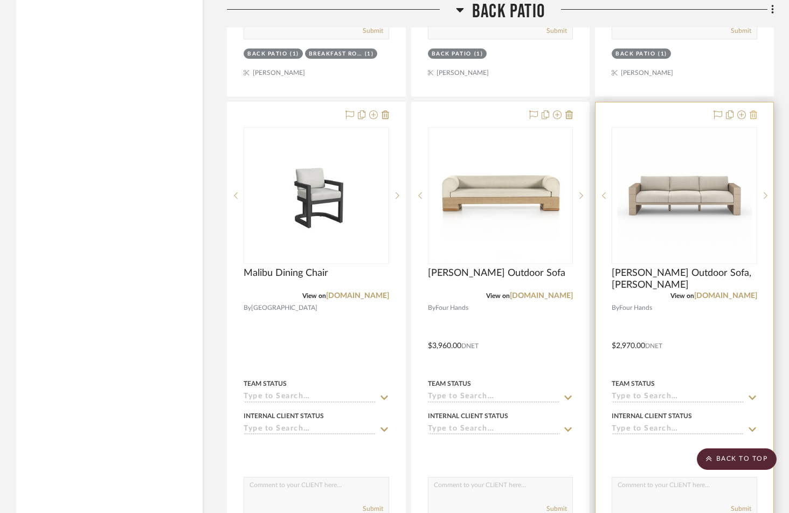
click at [757, 111] on icon at bounding box center [754, 115] width 8 height 9
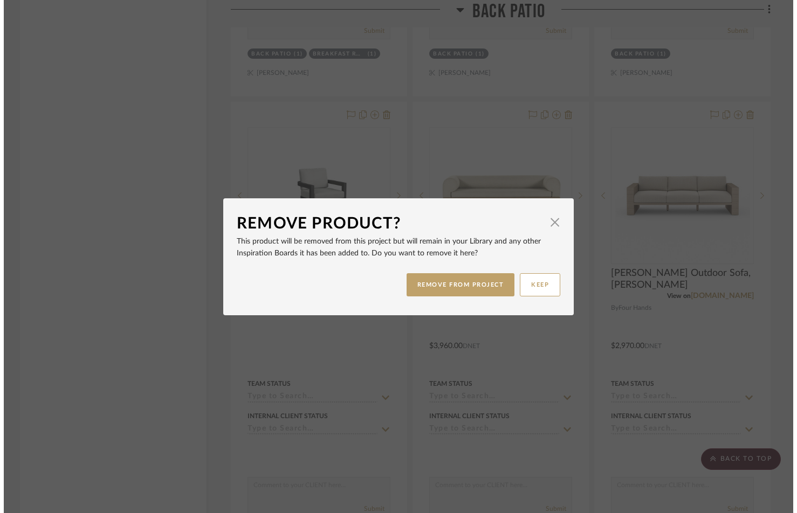
scroll to position [0, 0]
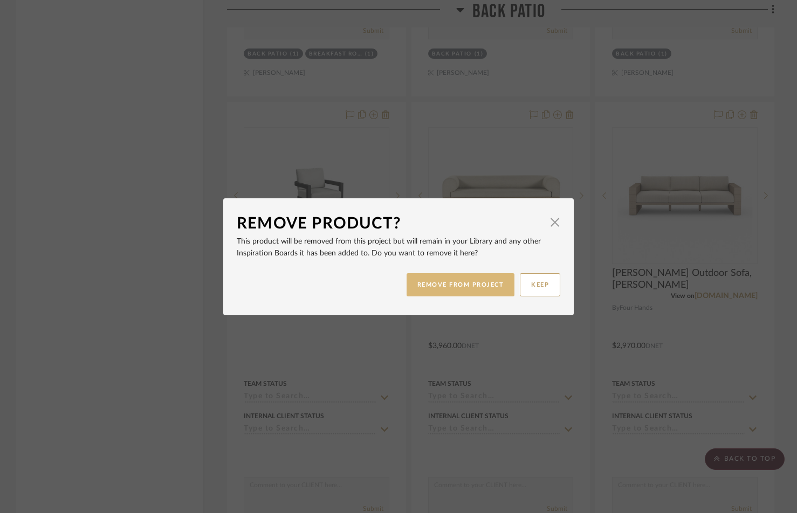
click at [452, 287] on button "REMOVE FROM PROJECT" at bounding box center [461, 284] width 108 height 23
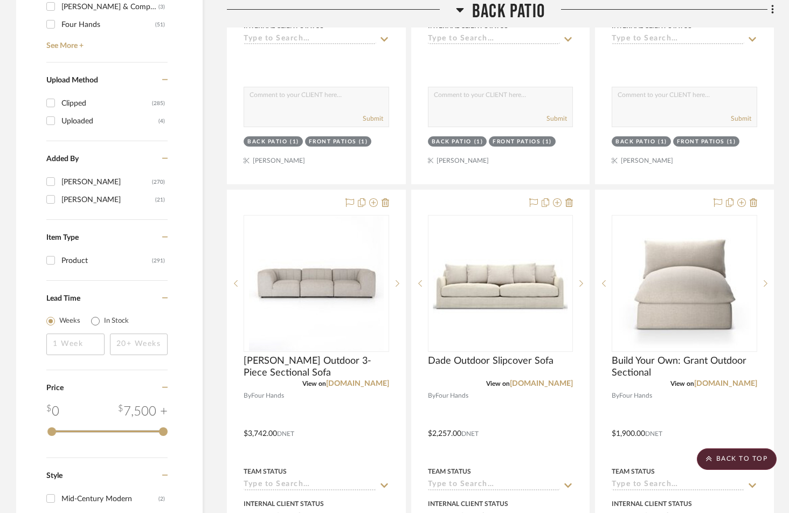
scroll to position [1247, 0]
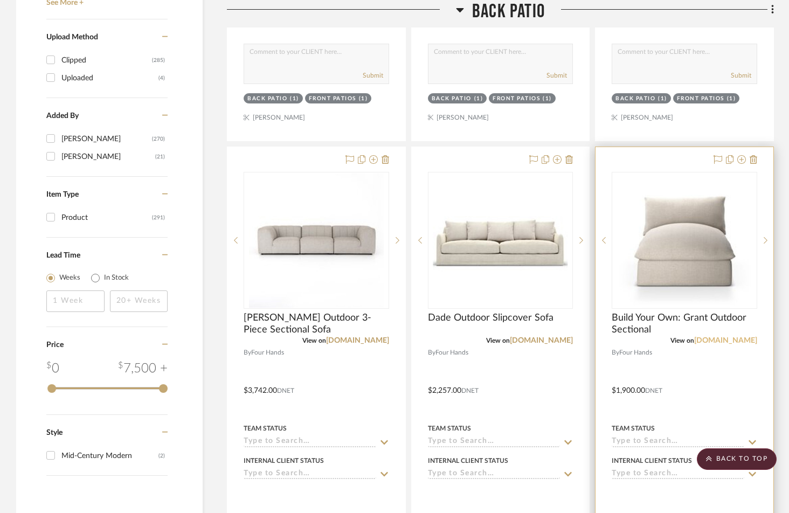
click at [720, 337] on link "[DOMAIN_NAME]" at bounding box center [726, 341] width 63 height 8
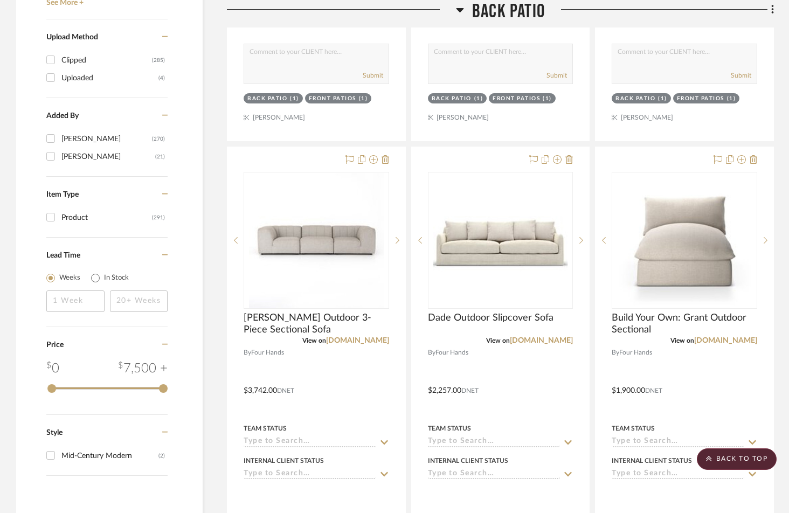
click at [458, 8] on icon at bounding box center [460, 9] width 8 height 13
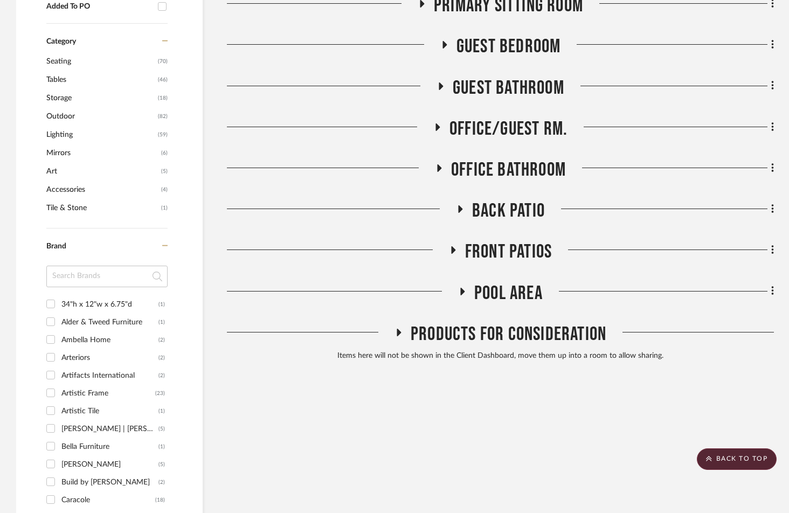
scroll to position [666, 0]
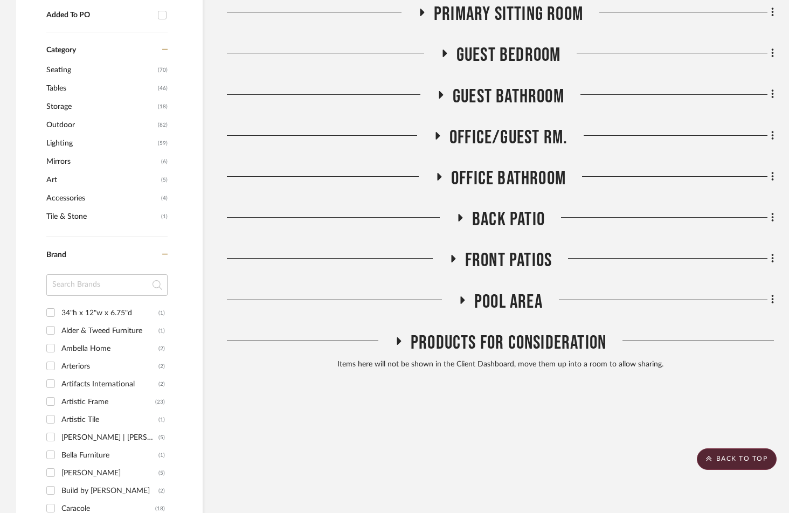
click at [464, 296] on icon at bounding box center [462, 300] width 13 height 8
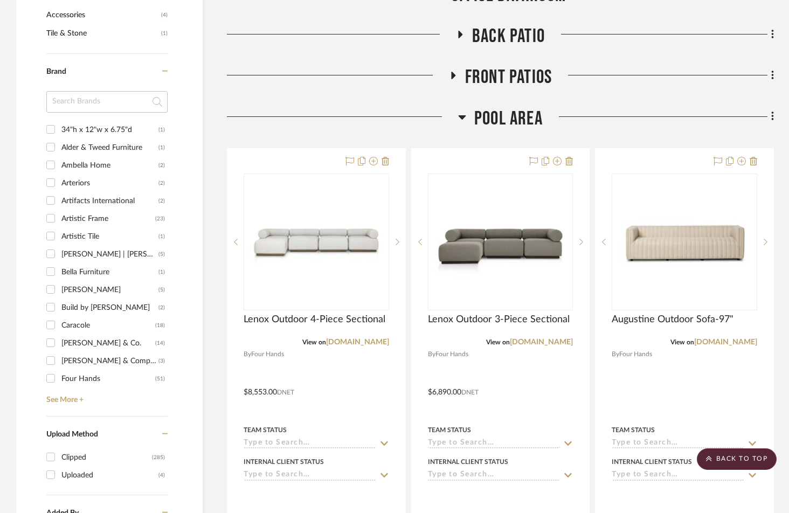
scroll to position [846, 0]
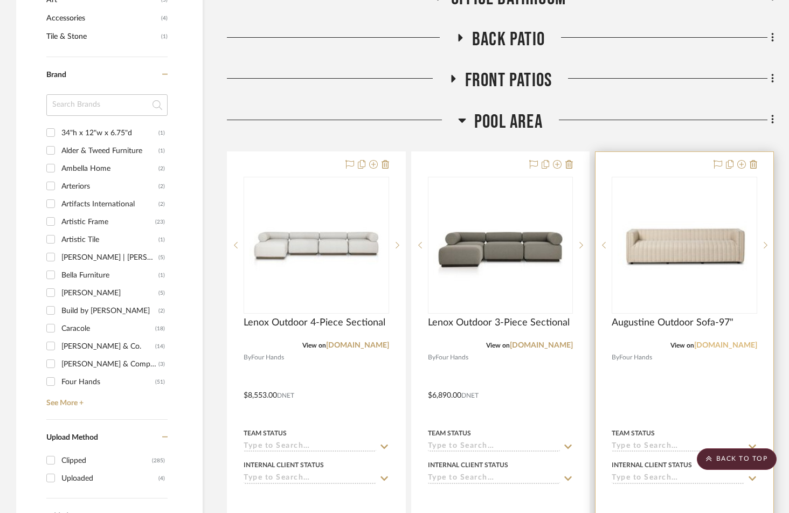
click at [724, 342] on link "[DOMAIN_NAME]" at bounding box center [726, 346] width 63 height 8
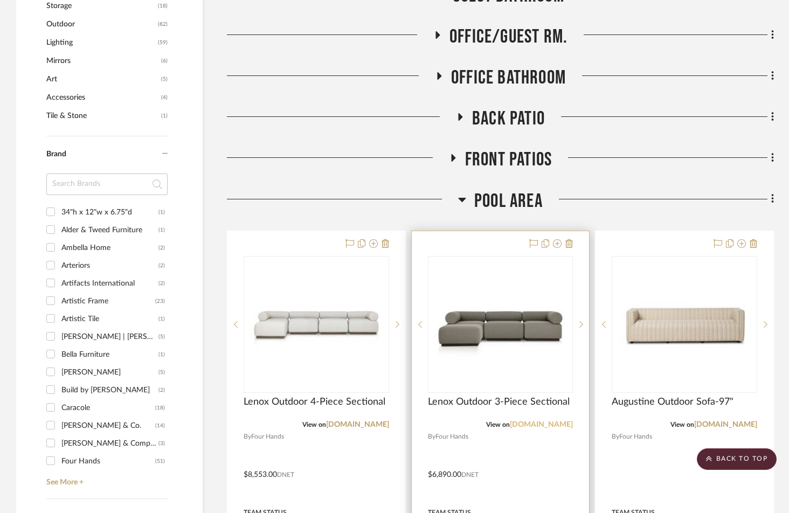
scroll to position [769, 0]
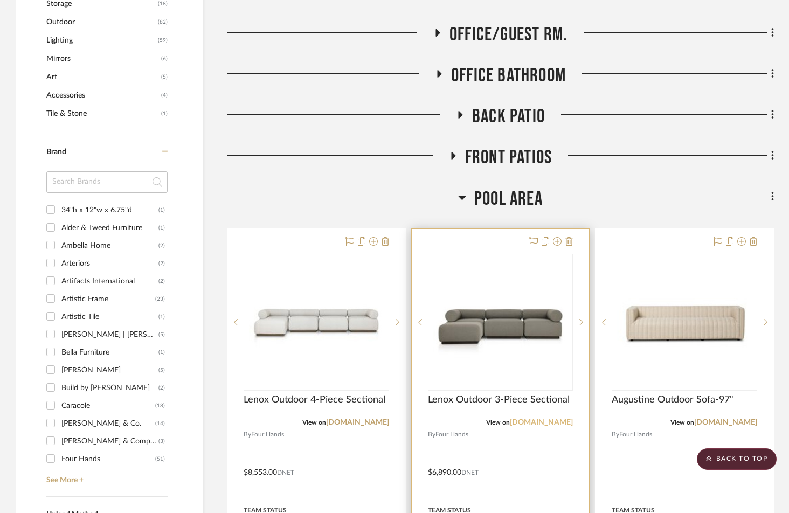
click at [555, 419] on link "[DOMAIN_NAME]" at bounding box center [541, 423] width 63 height 8
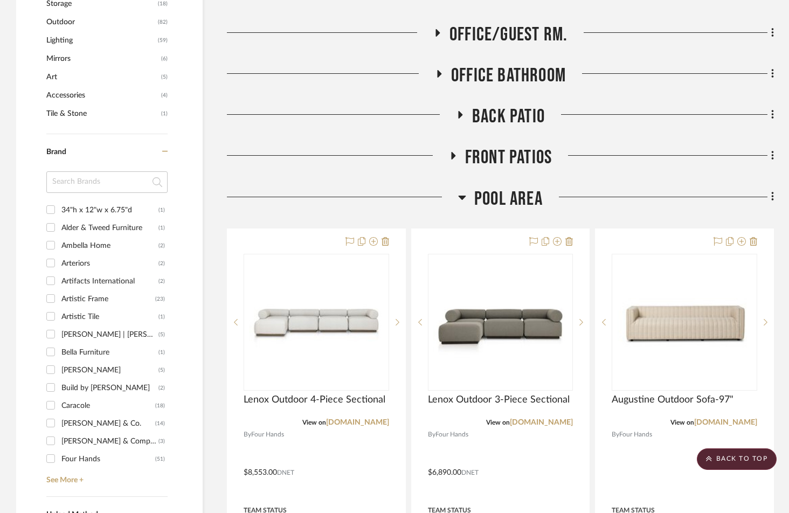
click at [463, 191] on icon at bounding box center [462, 197] width 8 height 13
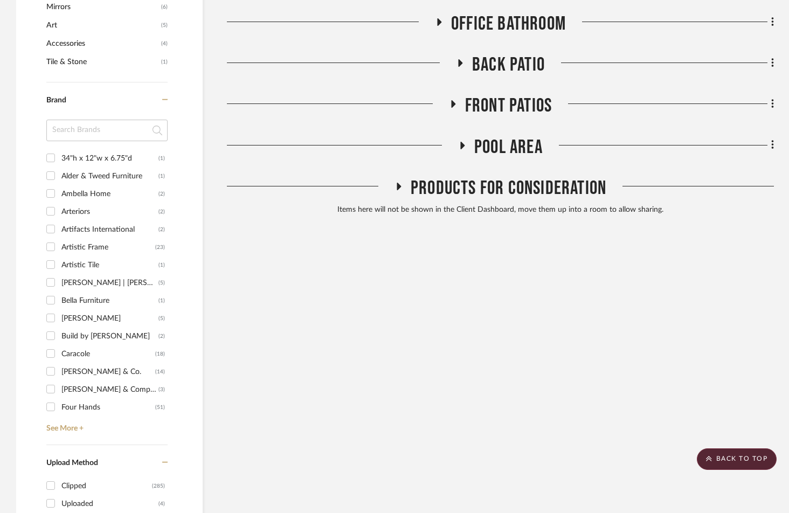
scroll to position [670, 0]
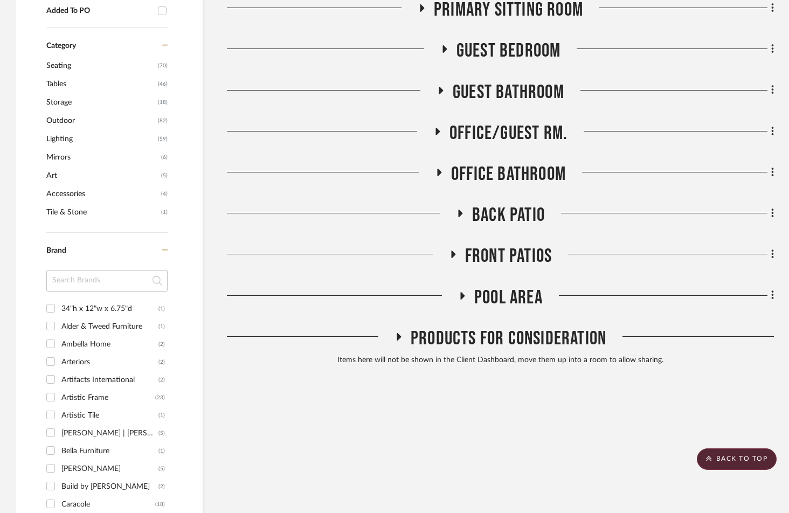
click at [455, 251] on icon at bounding box center [453, 255] width 4 height 8
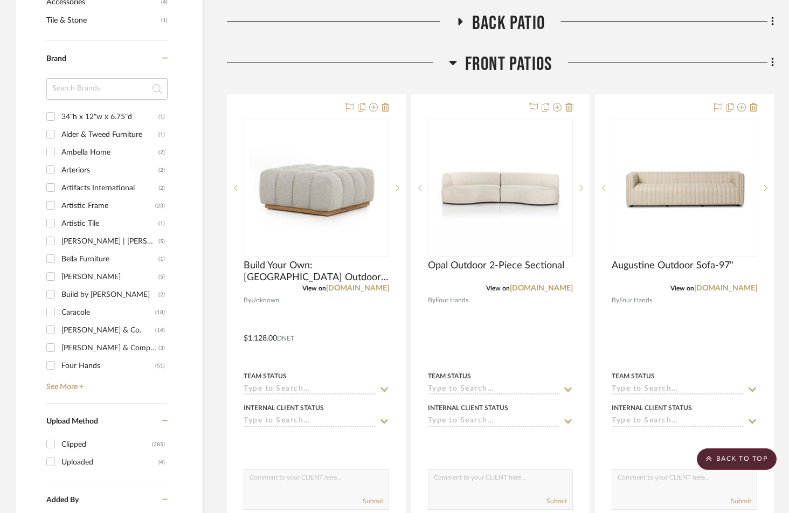
scroll to position [864, 0]
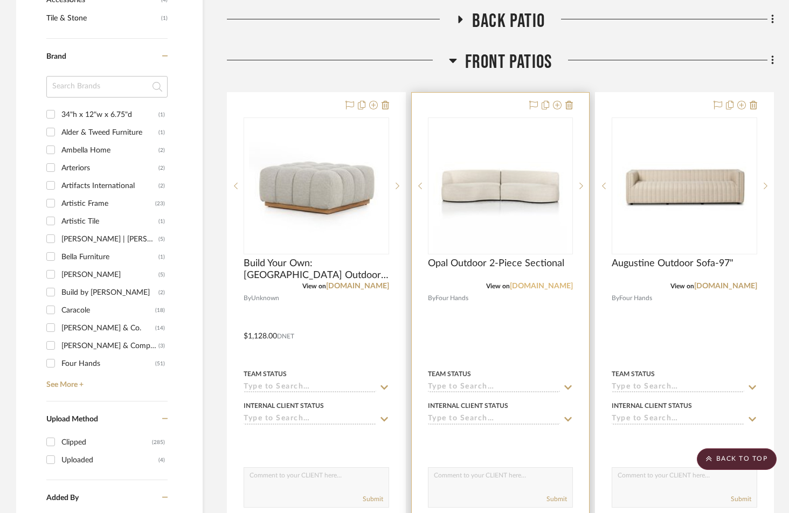
click at [550, 283] on link "[DOMAIN_NAME]" at bounding box center [541, 287] width 63 height 8
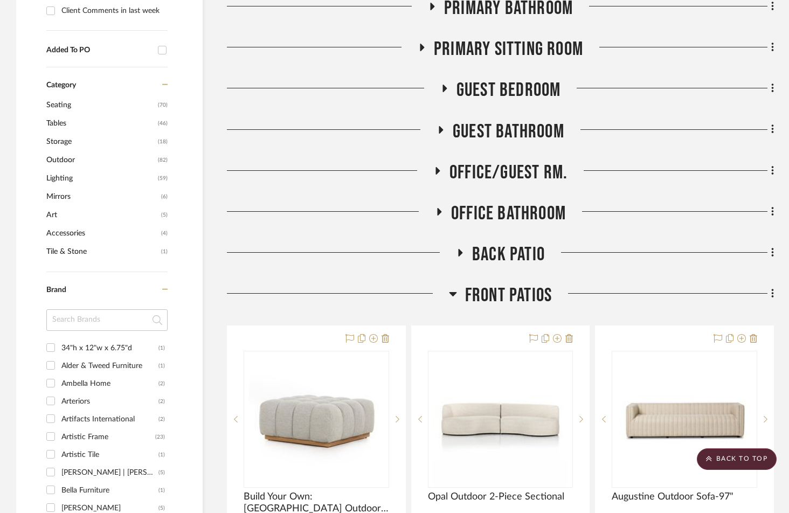
scroll to position [649, 0]
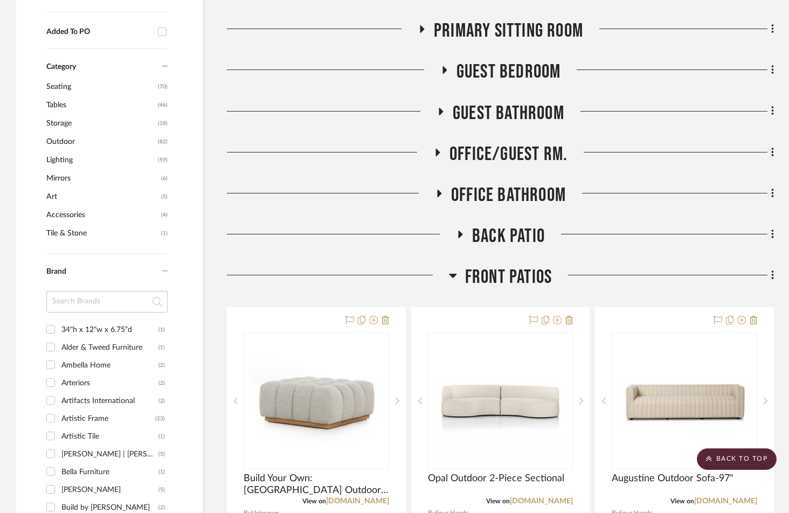
drag, startPoint x: 449, startPoint y: 246, endPoint x: 464, endPoint y: 236, distance: 17.9
click at [449, 269] on icon at bounding box center [453, 275] width 8 height 13
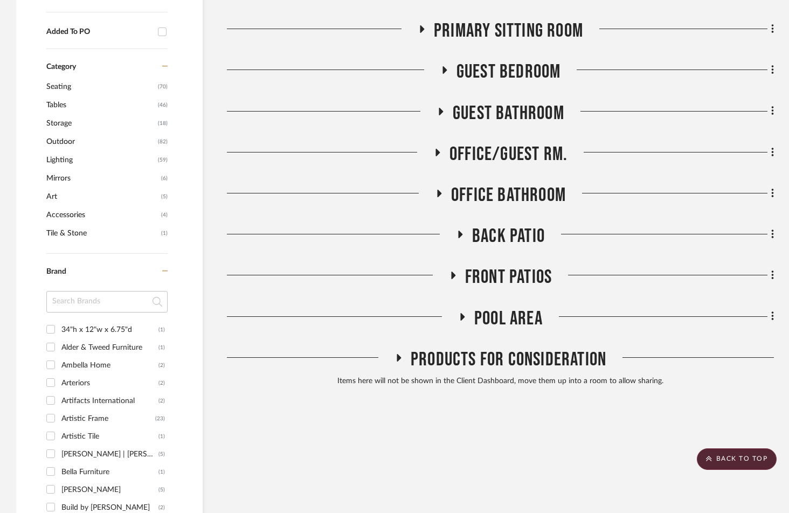
click at [463, 313] on icon at bounding box center [463, 317] width 4 height 8
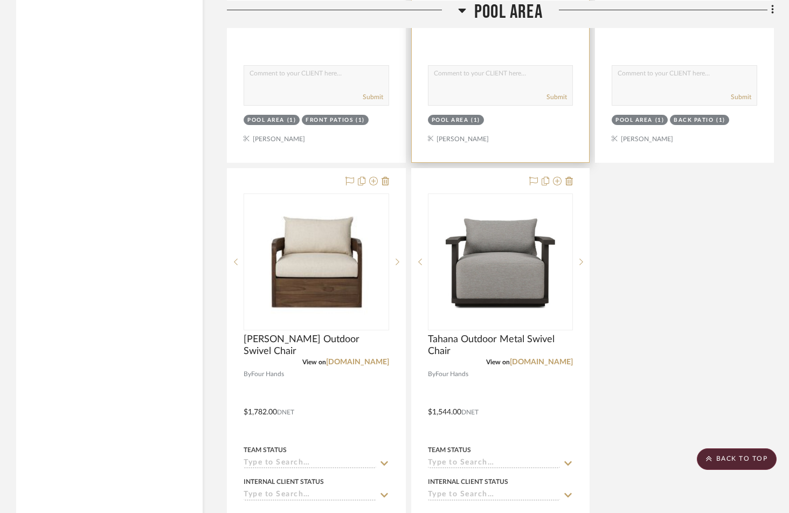
scroll to position [1807, 0]
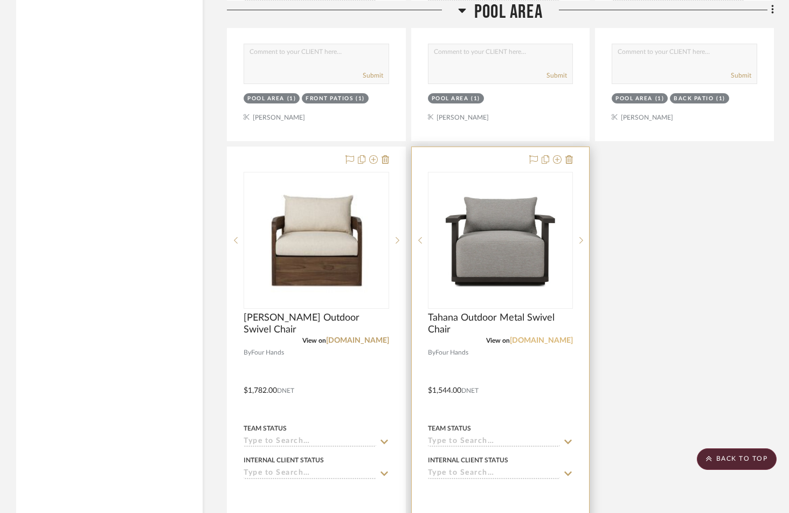
click at [545, 337] on link "[DOMAIN_NAME]" at bounding box center [541, 341] width 63 height 8
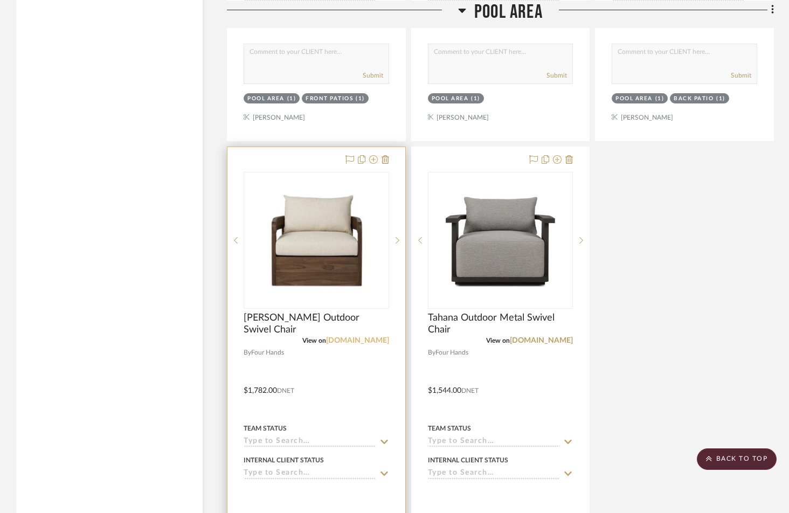
click at [362, 337] on link "[DOMAIN_NAME]" at bounding box center [357, 341] width 63 height 8
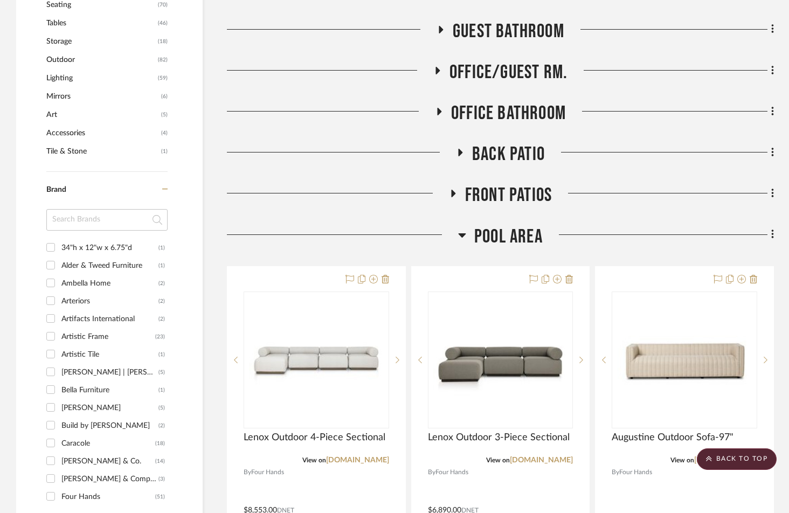
scroll to position [707, 0]
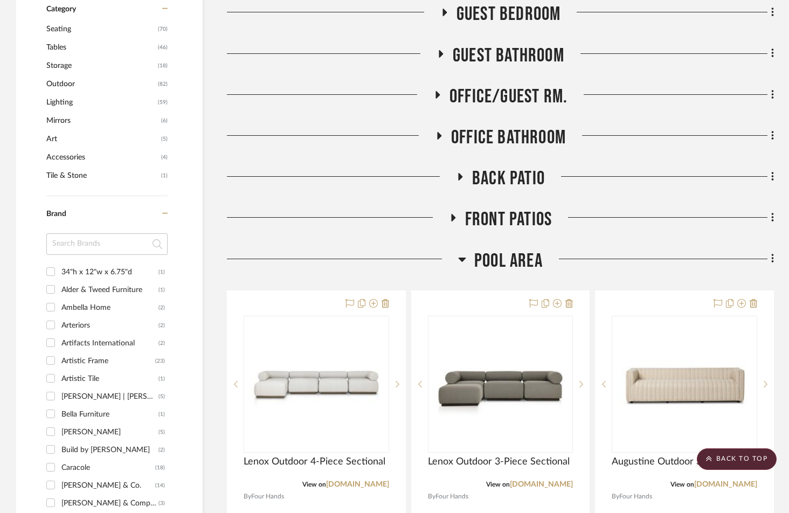
click at [463, 258] on icon at bounding box center [463, 260] width 8 height 4
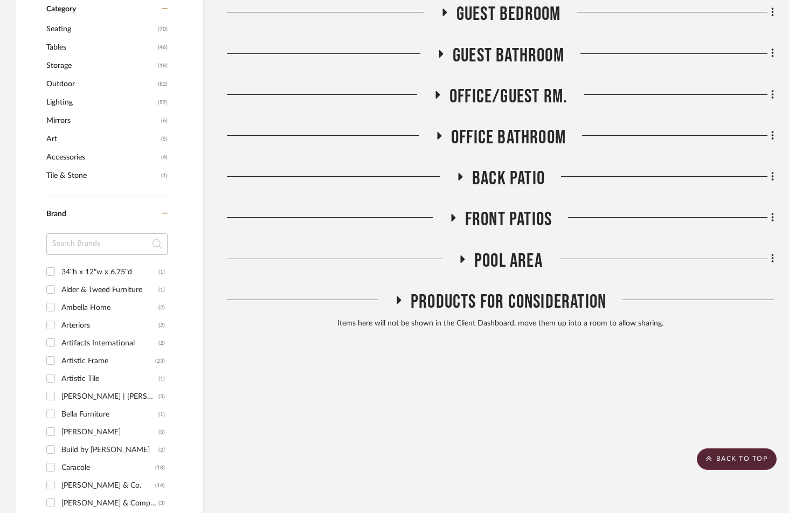
click at [455, 214] on icon at bounding box center [452, 218] width 13 height 8
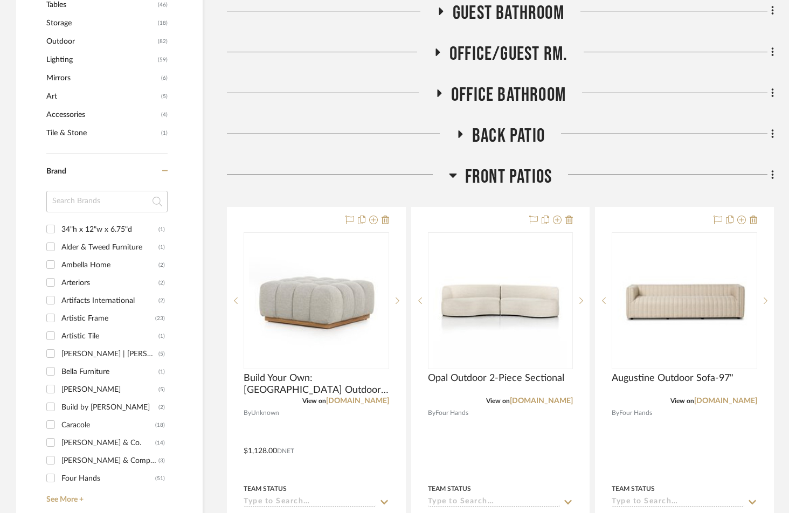
scroll to position [820, 0]
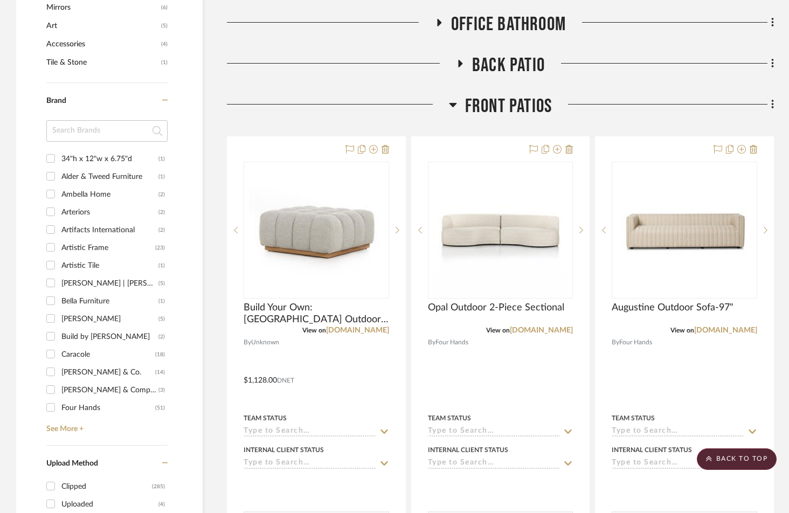
click at [453, 103] on icon at bounding box center [453, 105] width 8 height 4
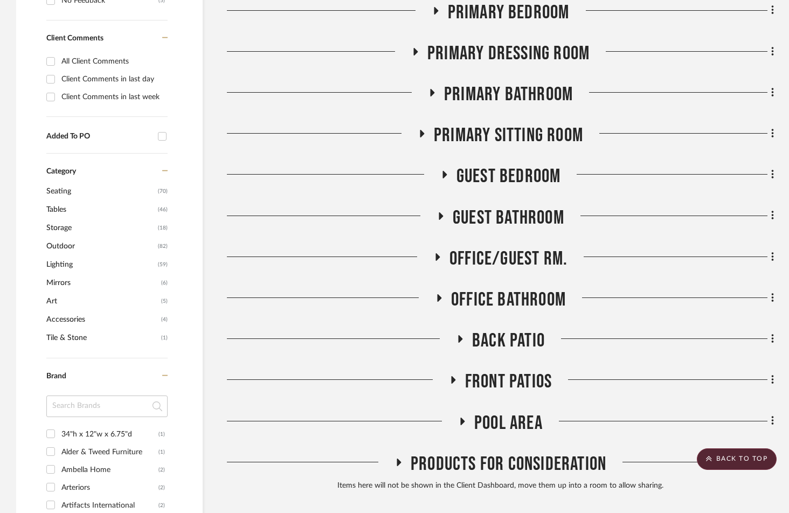
scroll to position [0, 0]
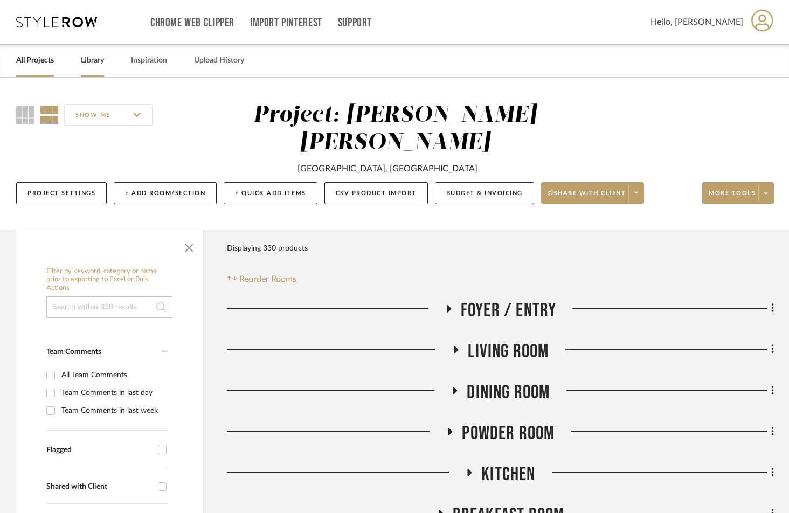
click at [91, 63] on link "Library" at bounding box center [92, 60] width 23 height 15
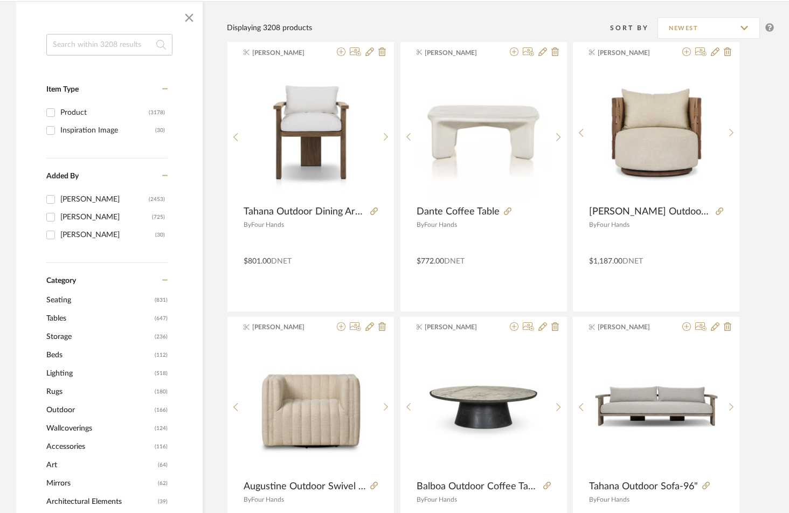
scroll to position [194, 0]
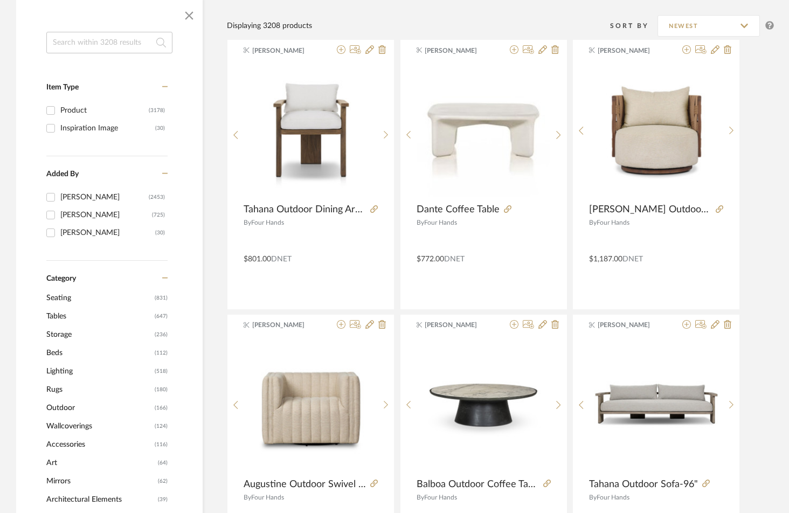
click at [70, 399] on span "Outdoor" at bounding box center [99, 408] width 106 height 18
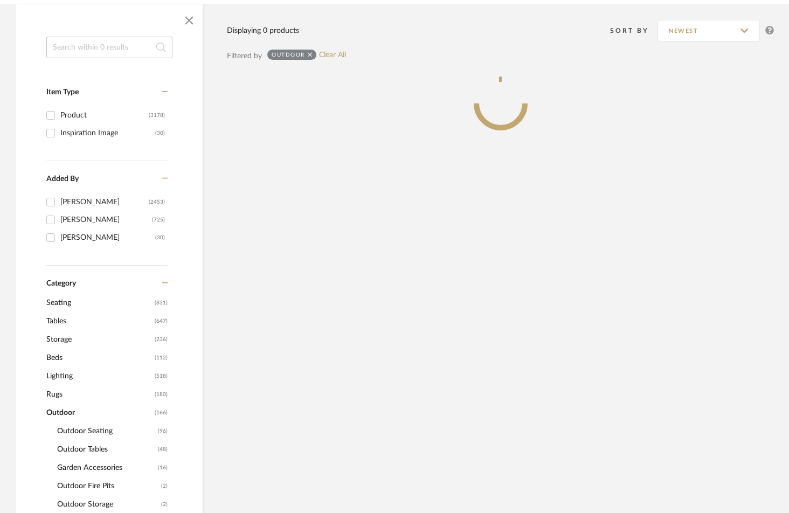
scroll to position [226, 0]
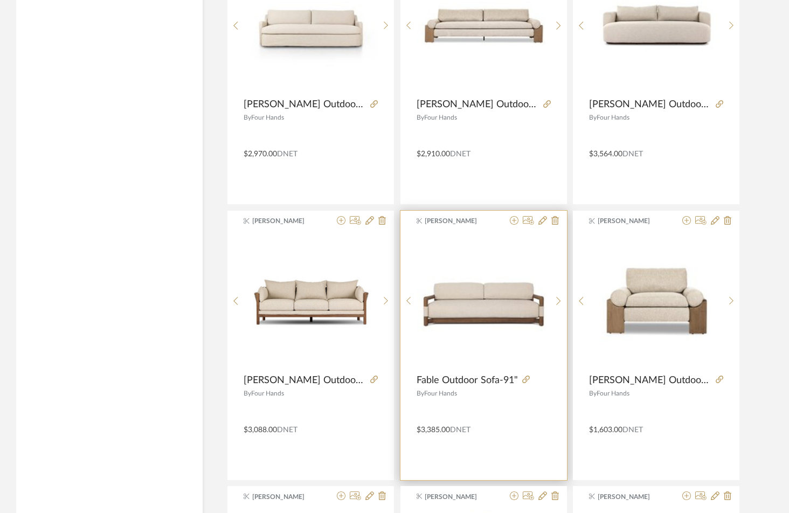
scroll to position [2554, 0]
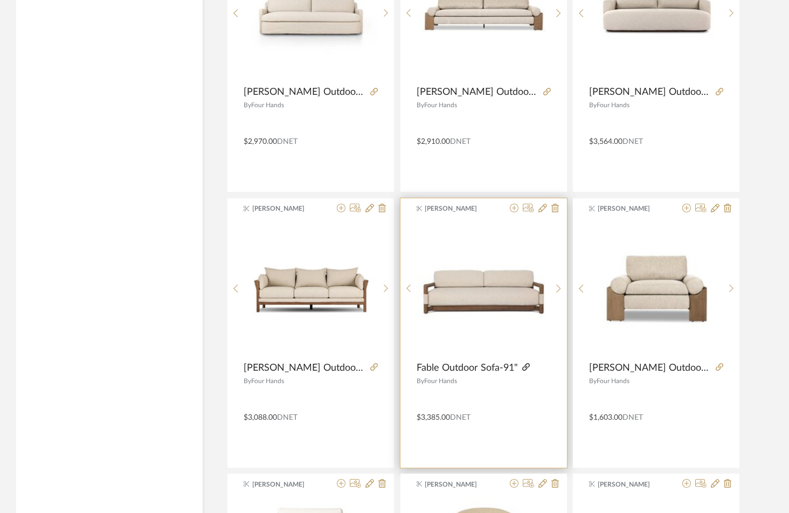
click at [526, 368] on icon at bounding box center [527, 367] width 8 height 8
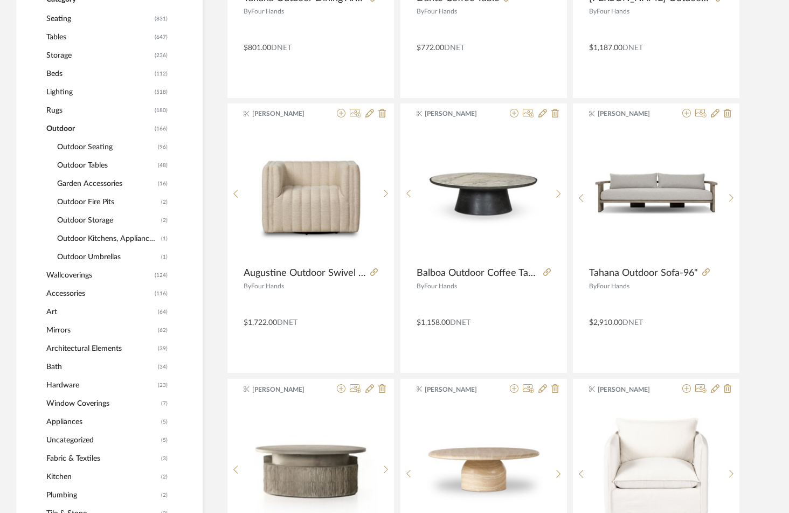
scroll to position [0, 0]
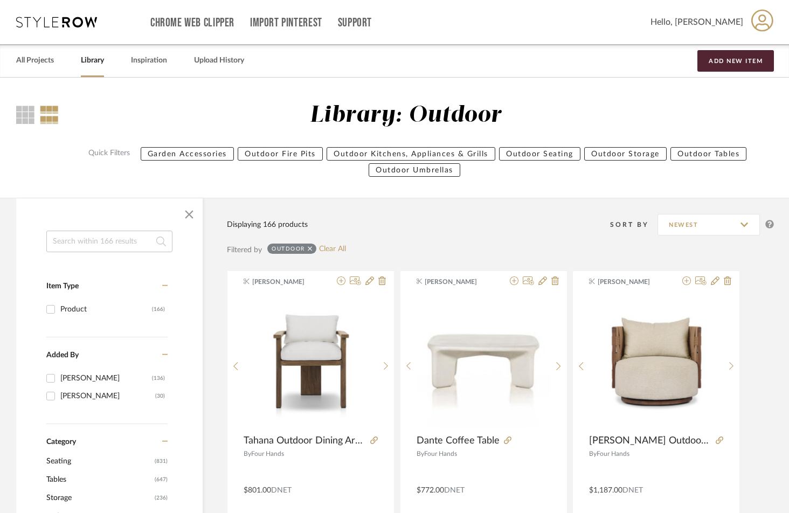
click at [94, 59] on link "Library" at bounding box center [92, 60] width 23 height 15
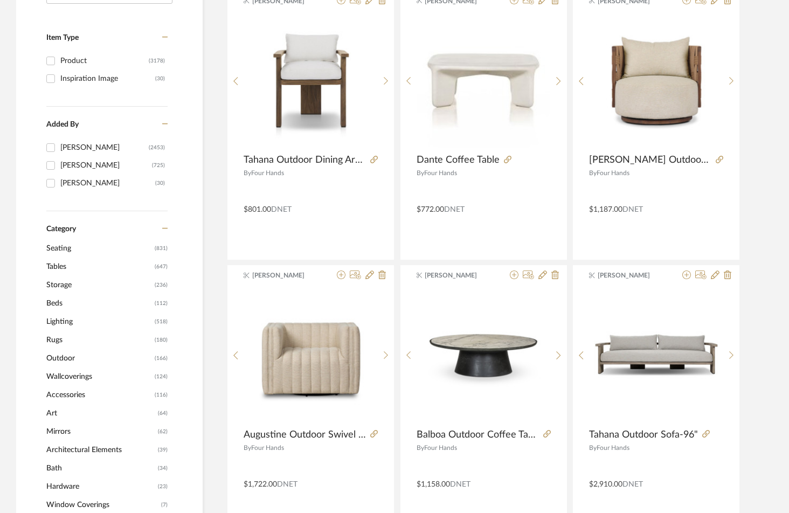
scroll to position [245, 0]
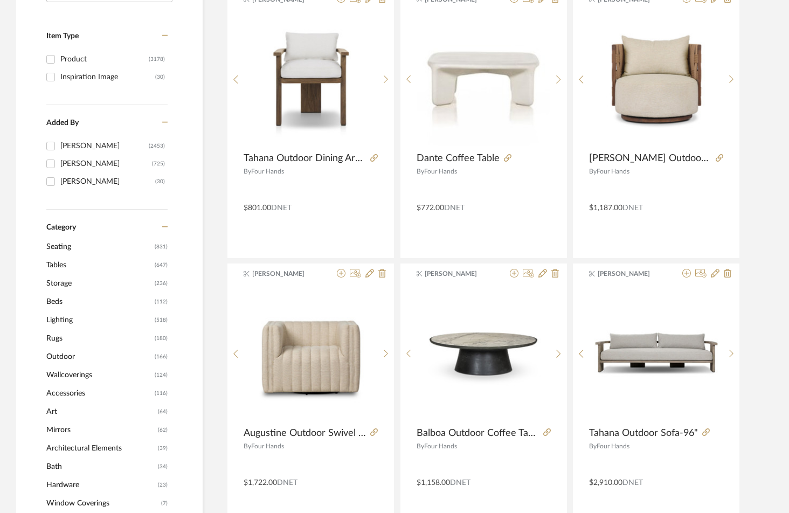
click at [63, 274] on span "Storage" at bounding box center [99, 283] width 106 height 18
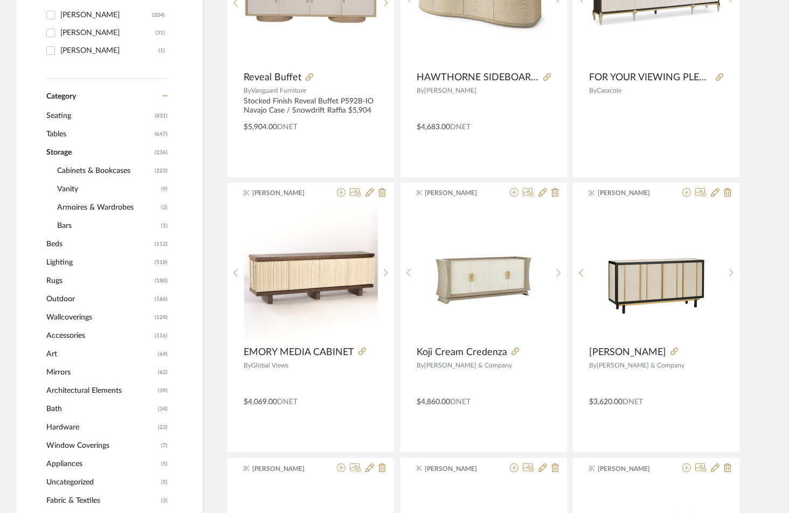
scroll to position [354, 0]
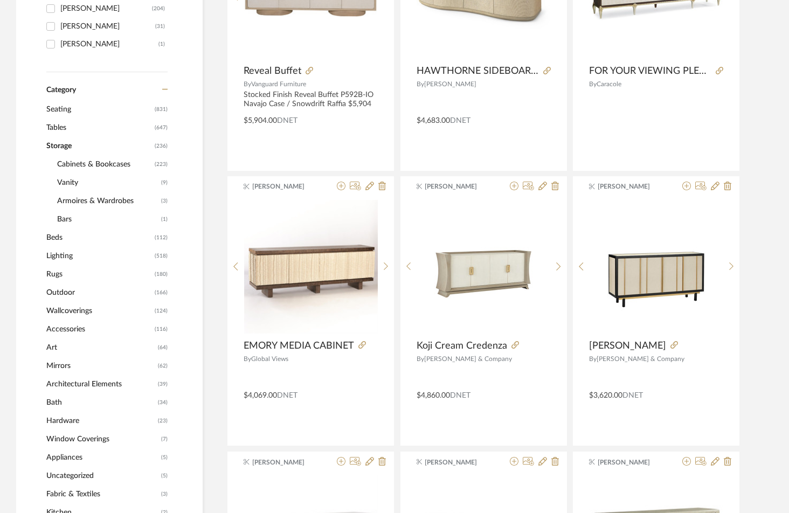
click at [66, 293] on span "Outdoor" at bounding box center [99, 293] width 106 height 18
